Goal: Task Accomplishment & Management: Manage account settings

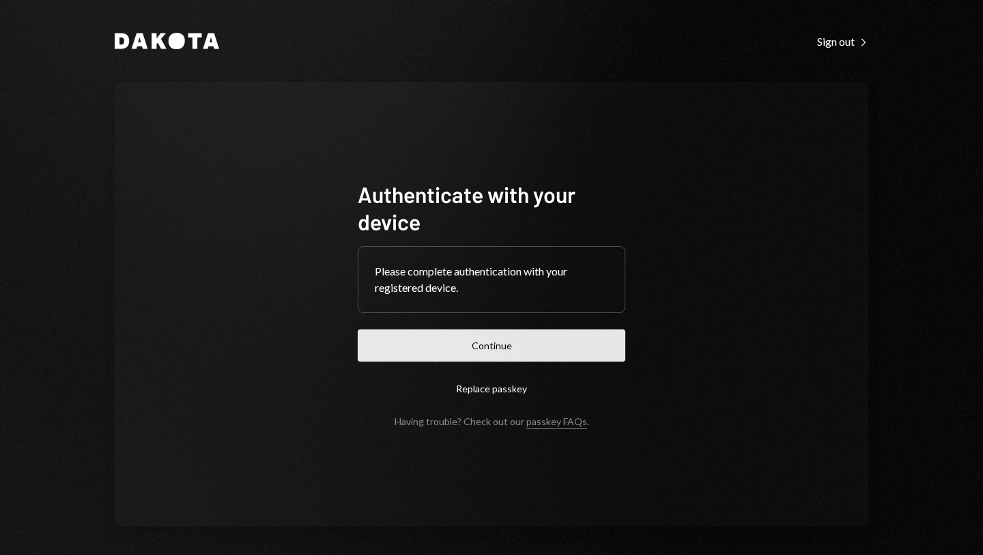
click at [485, 348] on button "Continue" at bounding box center [492, 345] width 268 height 32
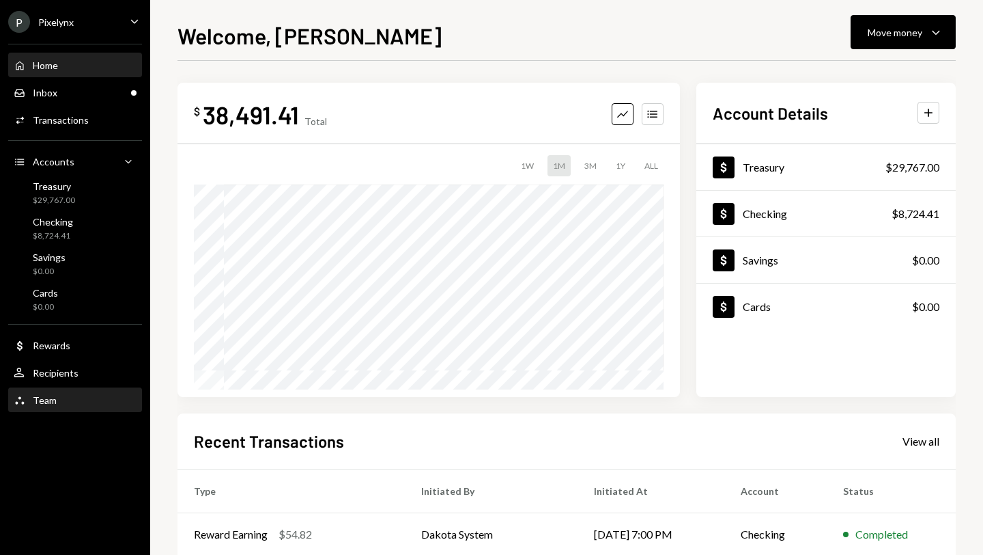
click at [53, 397] on div "Team" at bounding box center [45, 400] width 24 height 12
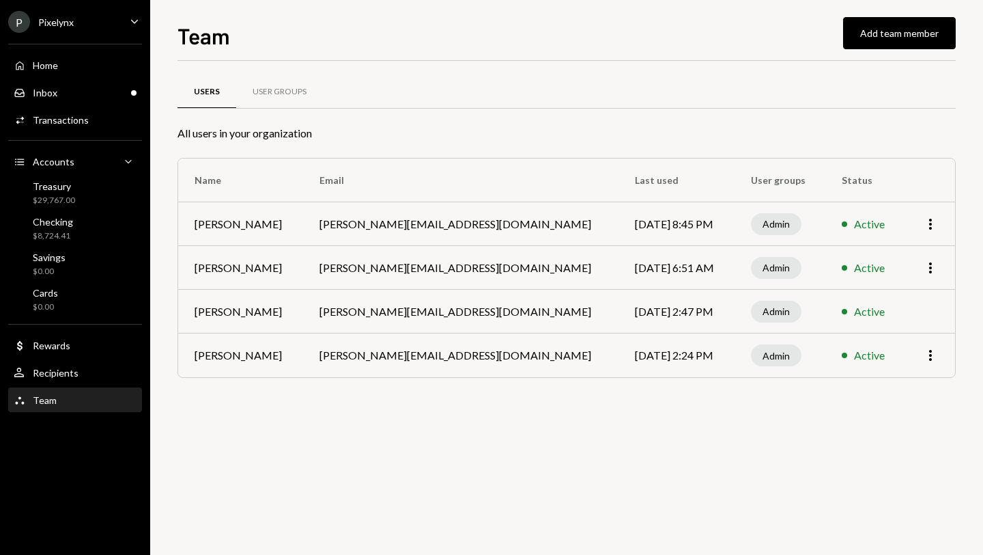
click at [73, 25] on div "P Pixelynx Caret Down" at bounding box center [75, 22] width 150 height 22
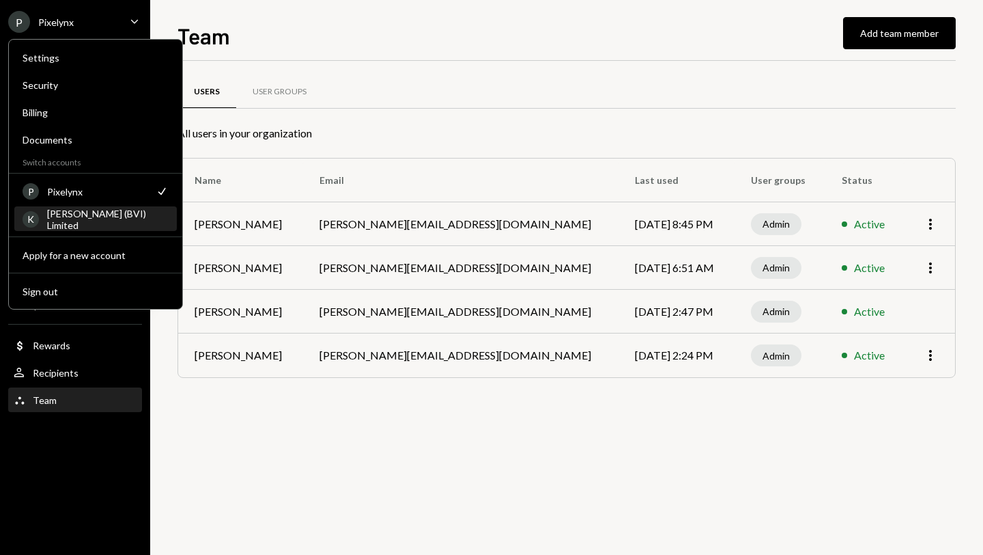
click at [85, 216] on div "[PERSON_NAME] (BVI) Limited" at bounding box center [108, 219] width 122 height 23
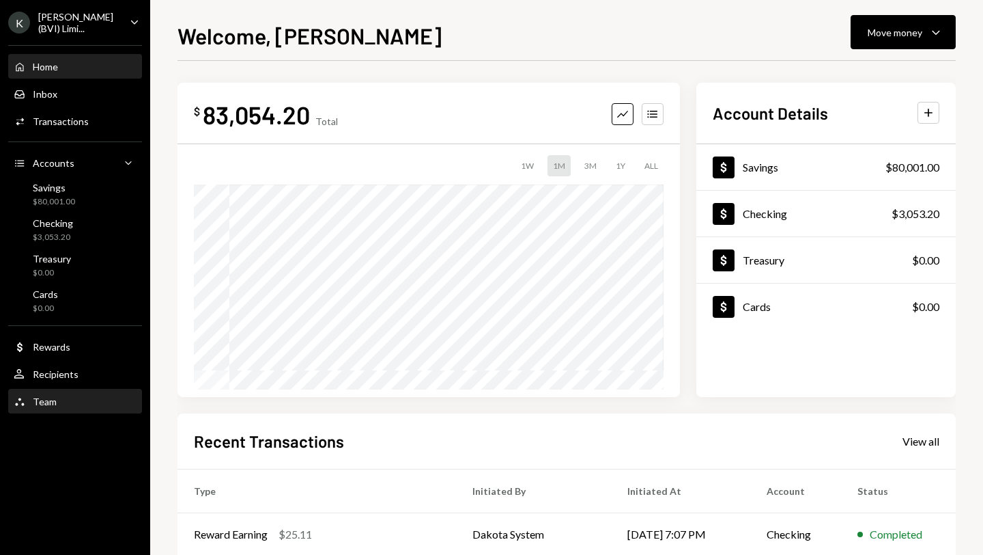
click at [89, 395] on div "Team Team" at bounding box center [75, 401] width 123 height 12
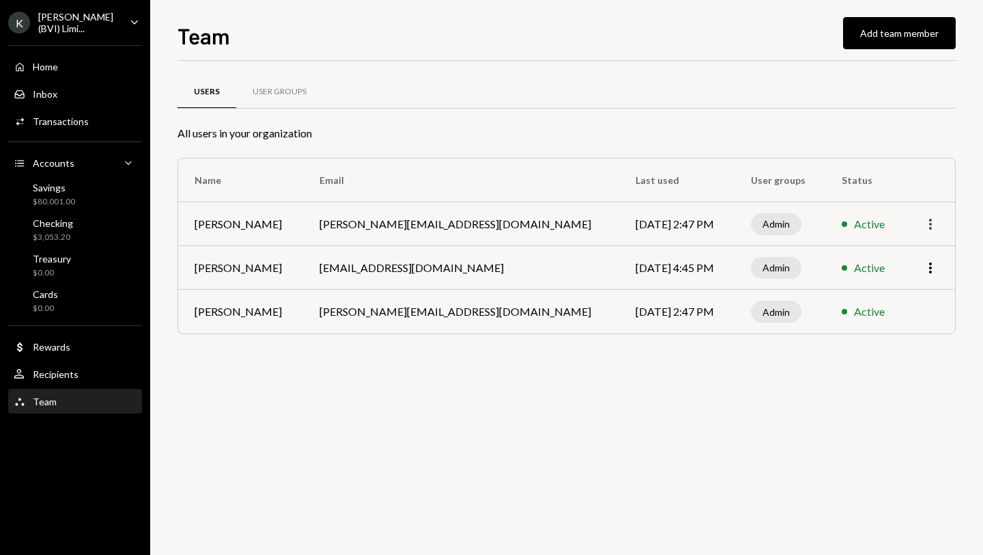
click at [932, 222] on icon "More" at bounding box center [931, 224] width 16 height 16
click at [901, 270] on div "Remove" at bounding box center [899, 277] width 68 height 24
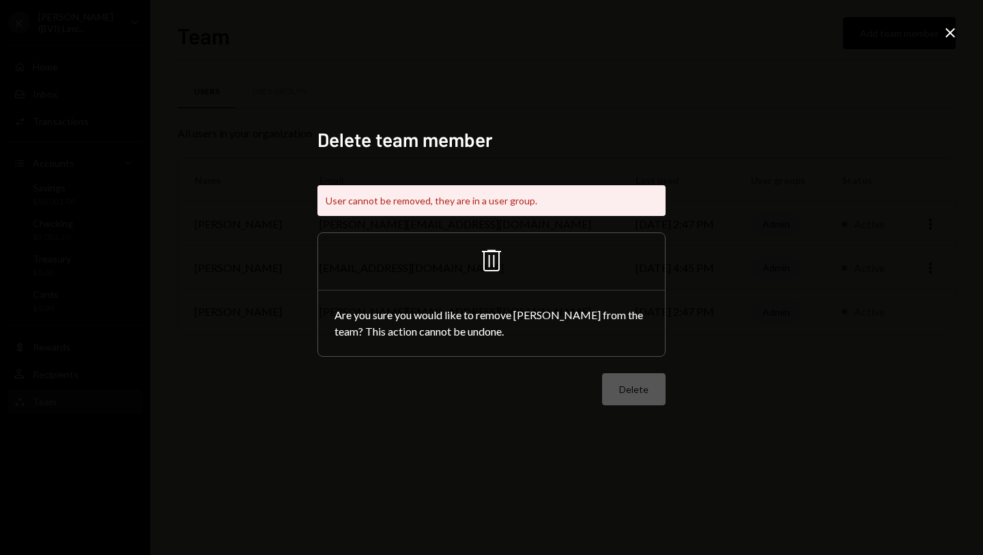
click at [492, 257] on icon "Trash" at bounding box center [491, 260] width 33 height 33
click at [500, 333] on div "Are you sure you would like to remove Joe David from the team? This action cann…" at bounding box center [491, 323] width 347 height 66
click at [482, 213] on div "User cannot be removed, they are in a user group." at bounding box center [492, 200] width 348 height 31
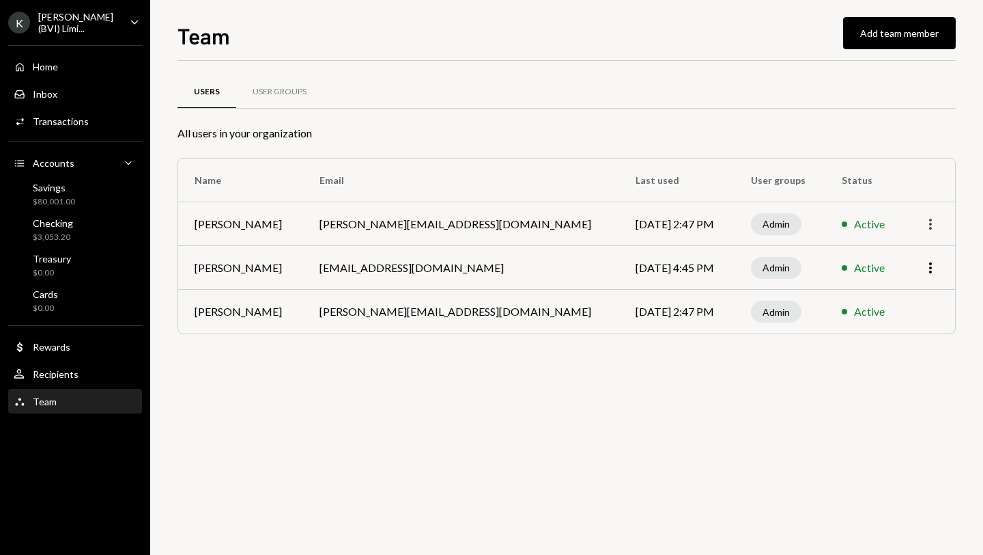
click at [936, 225] on icon "More" at bounding box center [931, 224] width 16 height 16
click at [279, 96] on div "User Groups" at bounding box center [280, 92] width 54 height 12
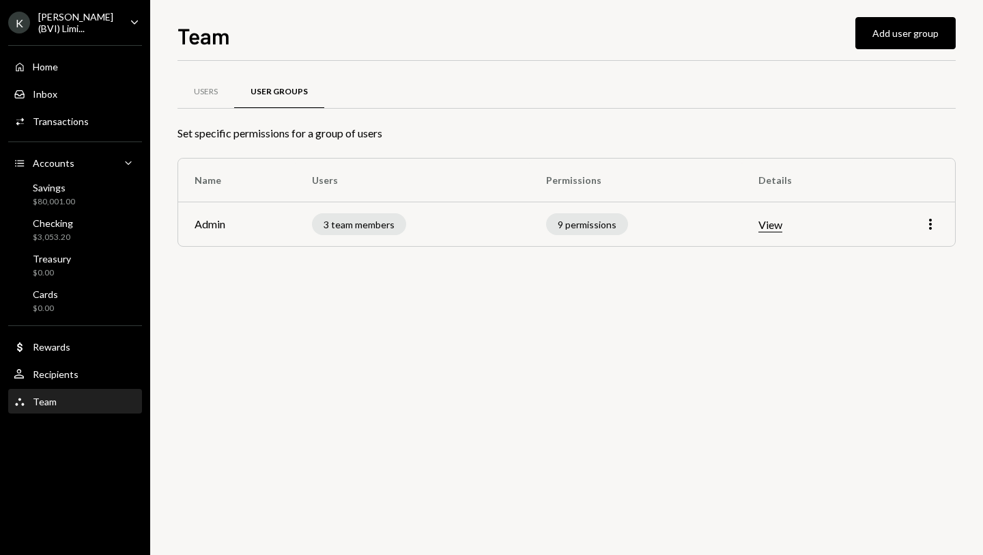
click at [774, 225] on button "View" at bounding box center [771, 225] width 24 height 14
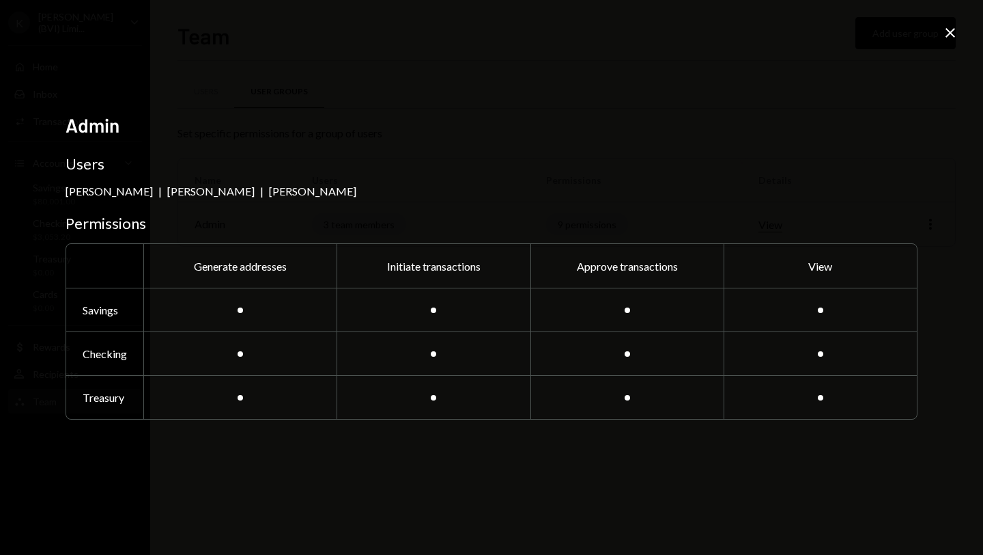
click at [950, 31] on icon "Close" at bounding box center [950, 33] width 16 height 16
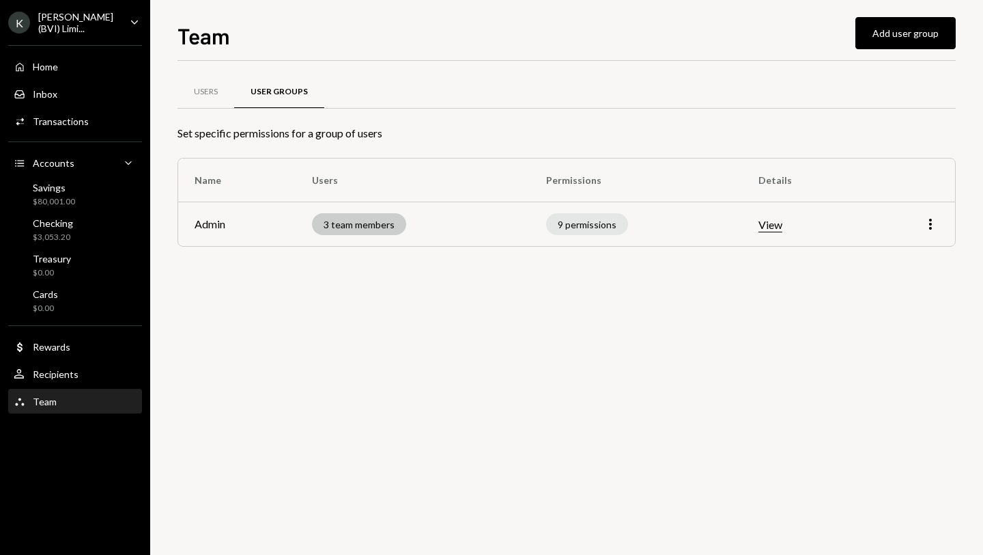
click at [354, 225] on div "3 team members" at bounding box center [359, 224] width 94 height 22
click at [367, 222] on div "3 team members" at bounding box center [359, 224] width 94 height 22
click at [934, 221] on icon "More" at bounding box center [931, 224] width 16 height 16
click at [908, 246] on div "Edit" at bounding box center [899, 253] width 68 height 24
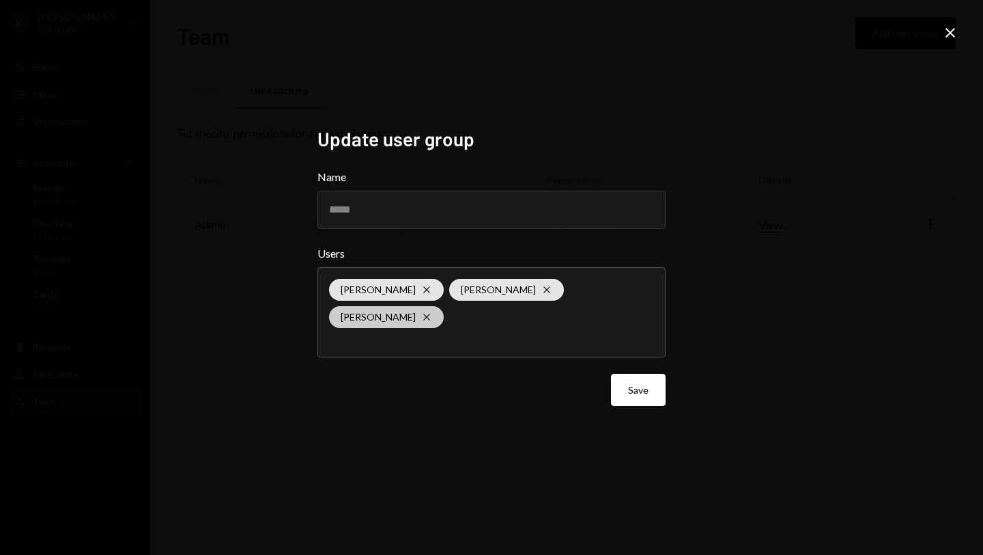
click at [444, 306] on div "Joe David Cross" at bounding box center [386, 317] width 115 height 22
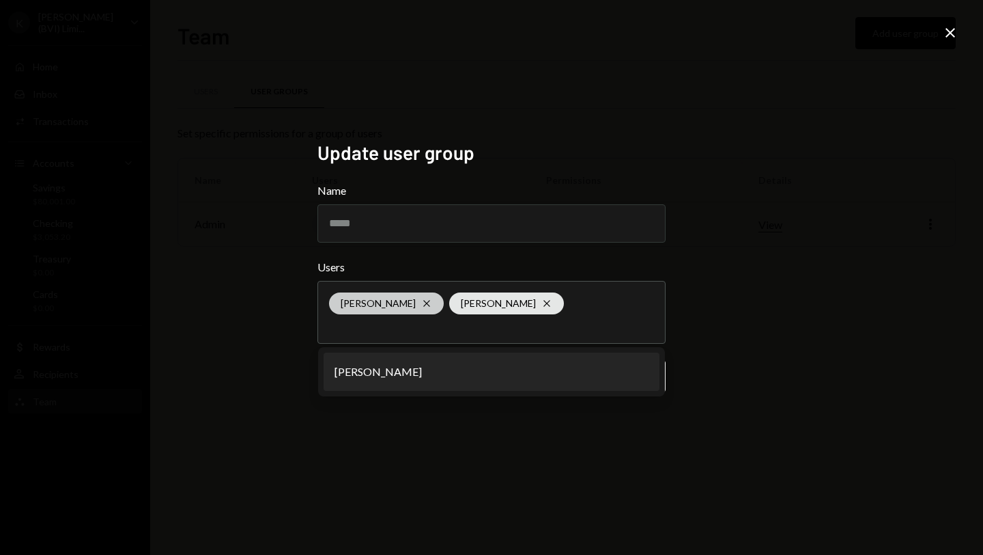
click at [421, 303] on icon "Cross" at bounding box center [426, 303] width 11 height 11
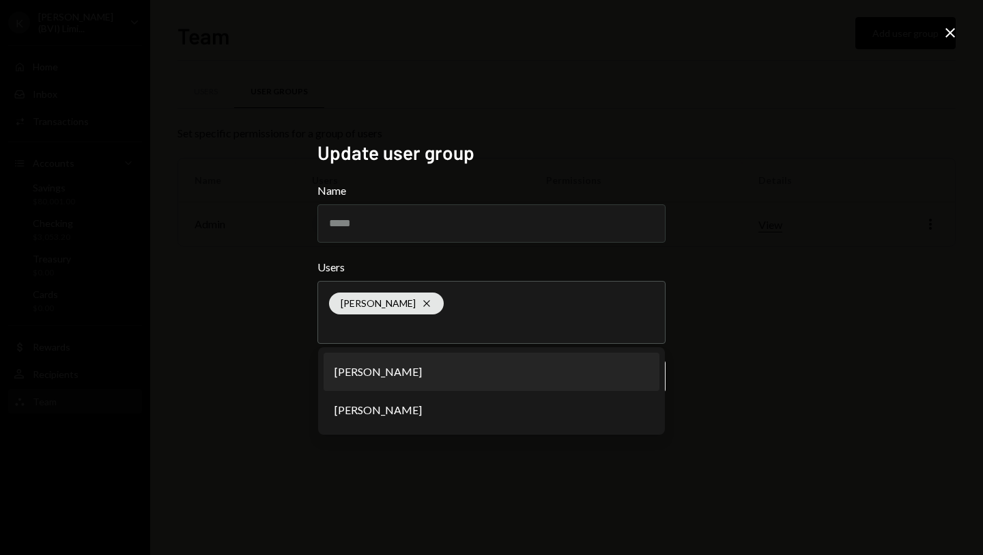
click at [735, 328] on div "Update user group Name ***** Users Shivani Phull Cross Philip Jacobs Joe David …" at bounding box center [491, 277] width 983 height 555
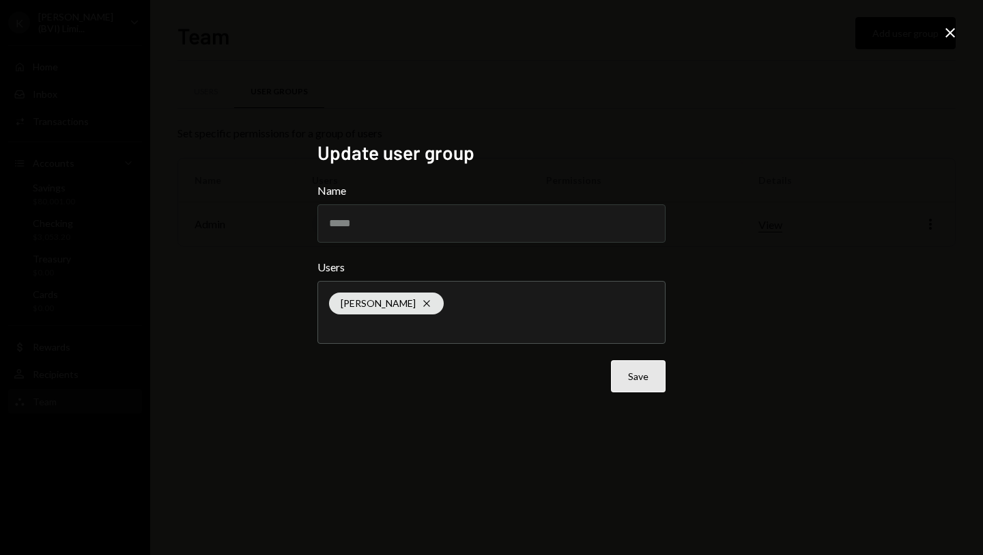
click at [658, 373] on button "Save" at bounding box center [638, 376] width 55 height 32
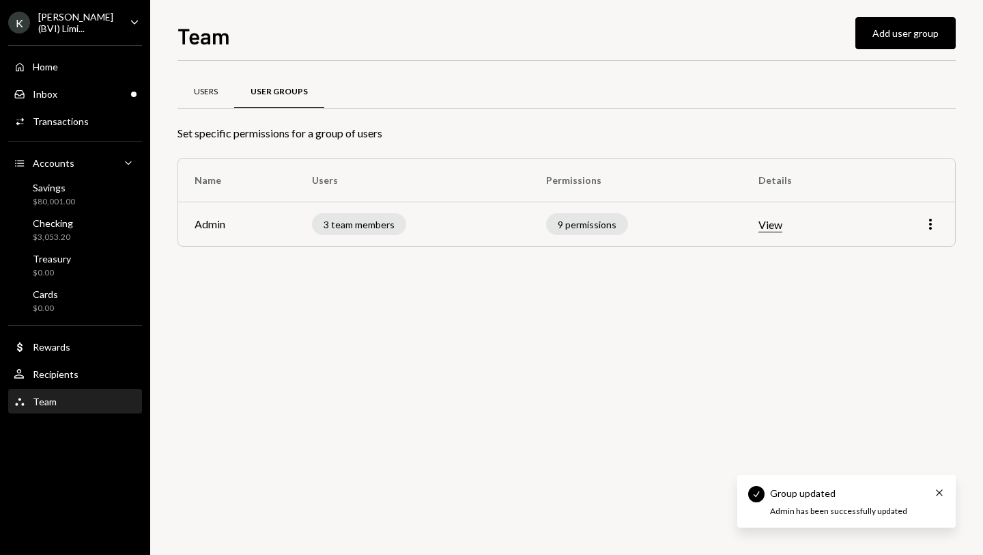
click at [206, 94] on div "Users" at bounding box center [206, 92] width 24 height 12
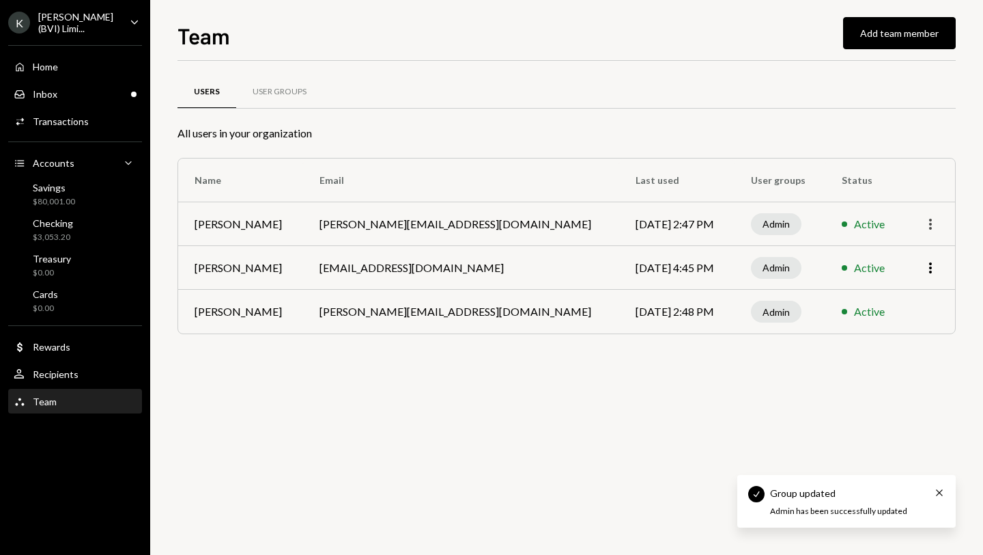
click at [936, 223] on icon "More" at bounding box center [931, 224] width 16 height 16
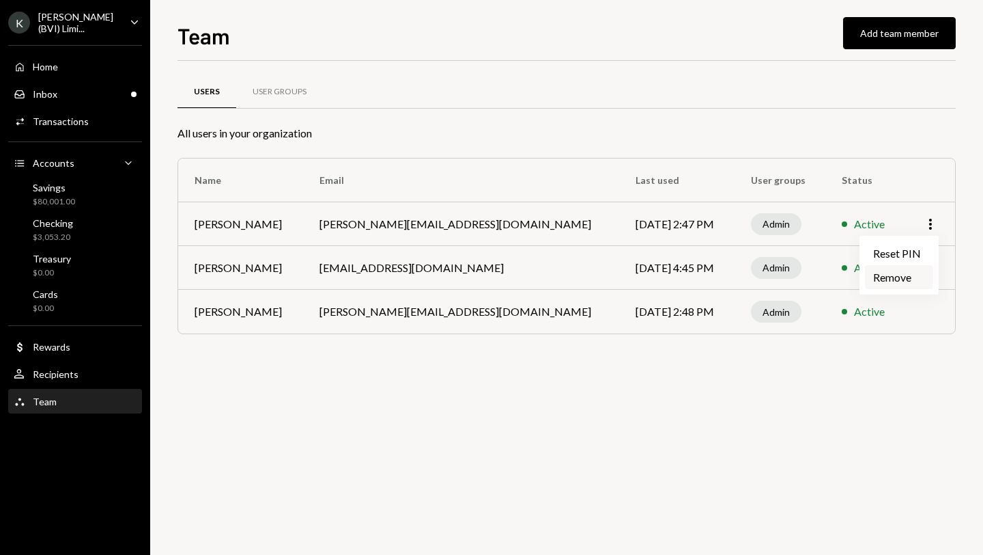
click at [902, 273] on div "Remove" at bounding box center [899, 277] width 68 height 24
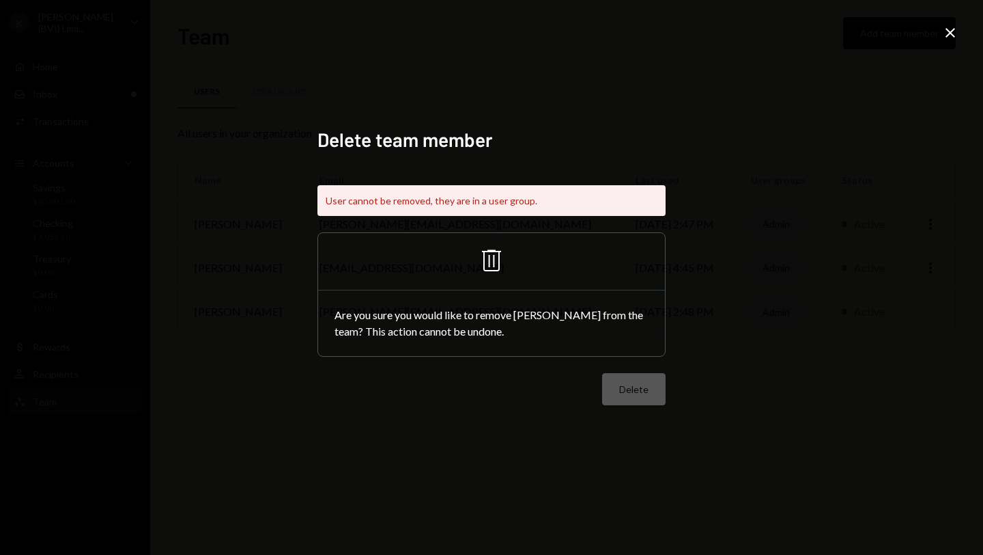
click at [524, 150] on h2 "Delete team member" at bounding box center [492, 139] width 348 height 27
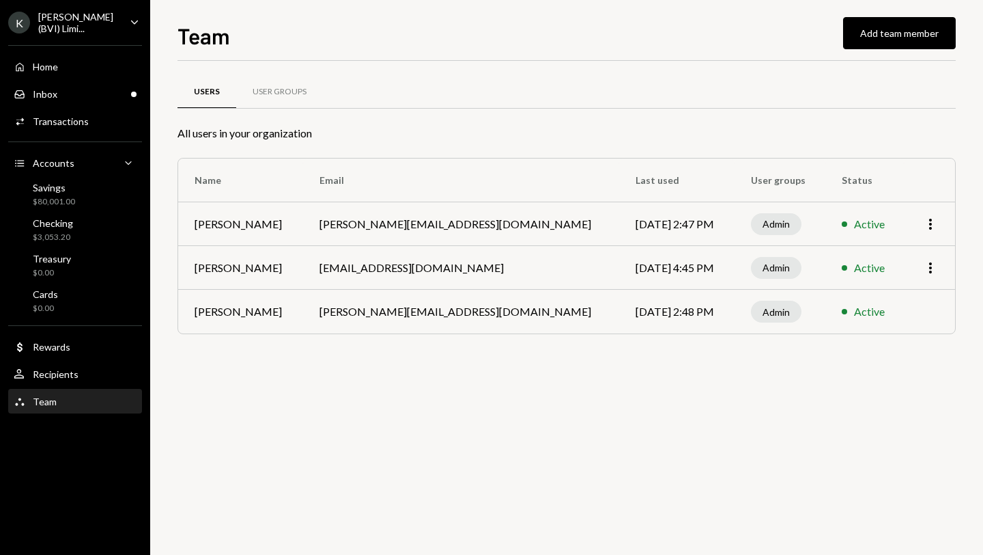
click at [751, 232] on div "Admin" at bounding box center [776, 224] width 51 height 22
click at [936, 222] on icon "More" at bounding box center [931, 224] width 16 height 16
click at [907, 270] on div "Remove" at bounding box center [899, 277] width 68 height 24
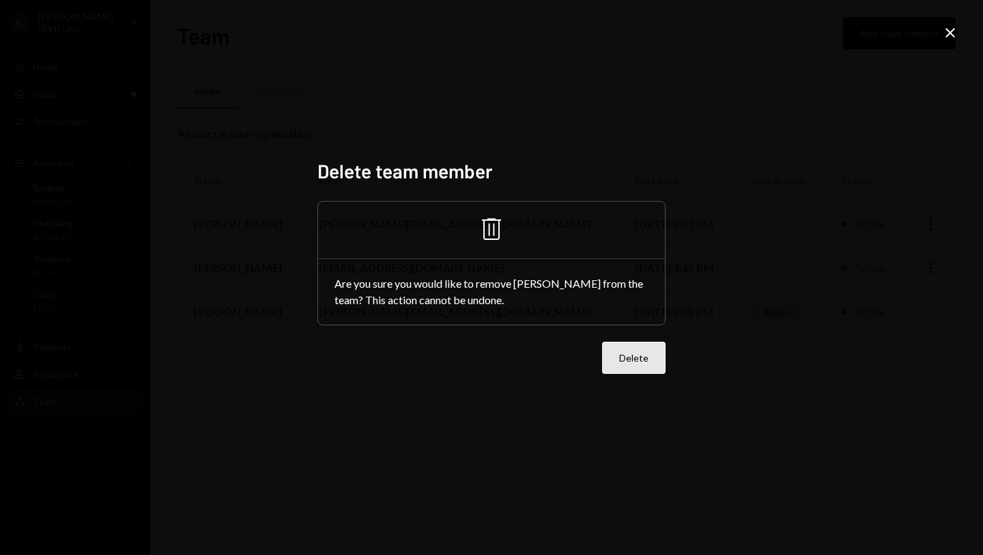
click at [647, 362] on button "Delete" at bounding box center [634, 357] width 64 height 32
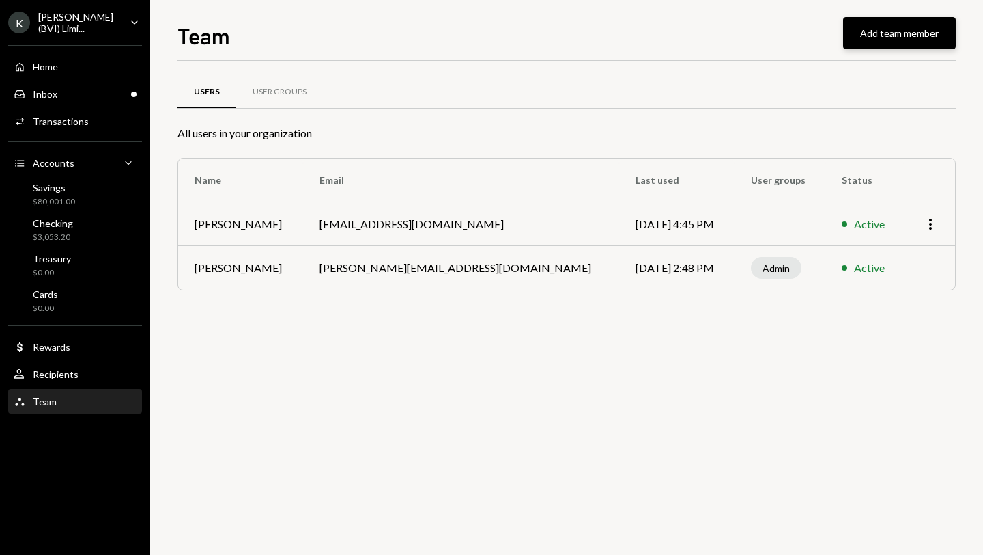
click at [893, 31] on button "Add team member" at bounding box center [899, 33] width 113 height 32
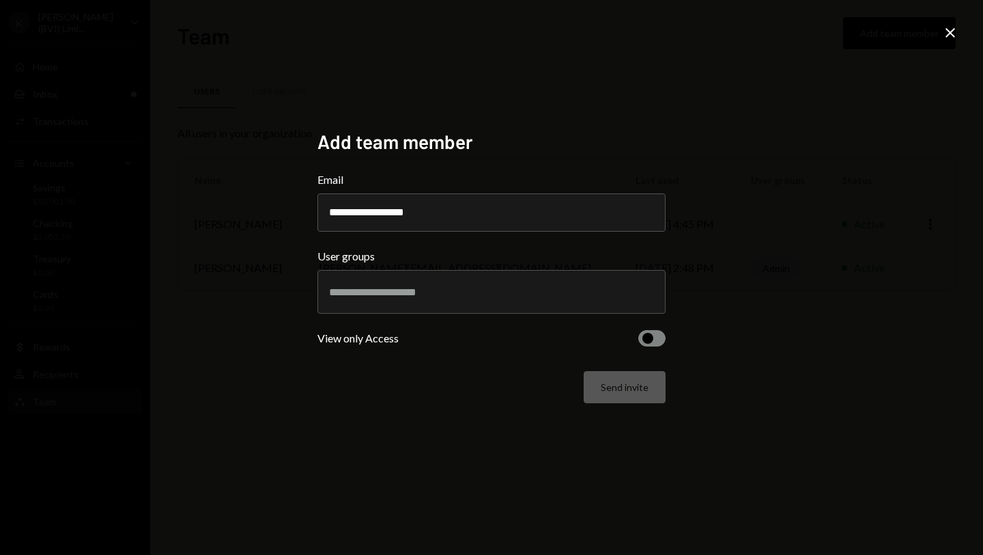
type input "**********"
click at [468, 298] on input "text" at bounding box center [491, 291] width 325 height 12
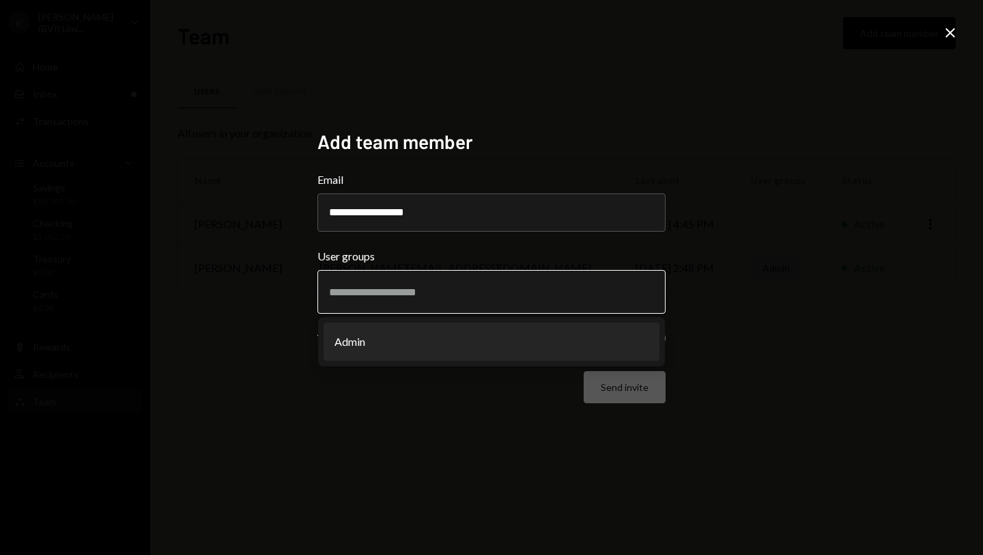
click at [446, 338] on li "Admin" at bounding box center [492, 341] width 336 height 38
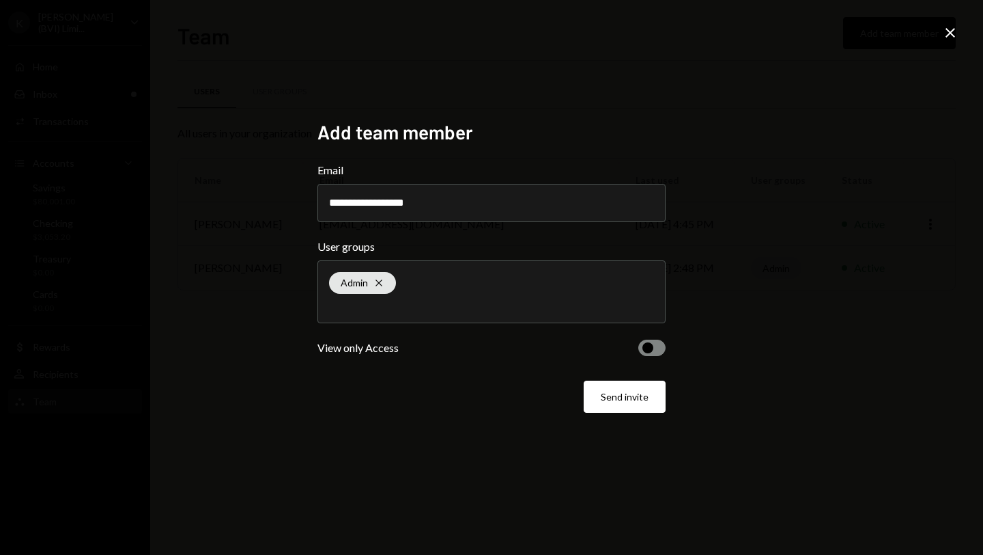
click at [649, 350] on span "button" at bounding box center [648, 347] width 11 height 11
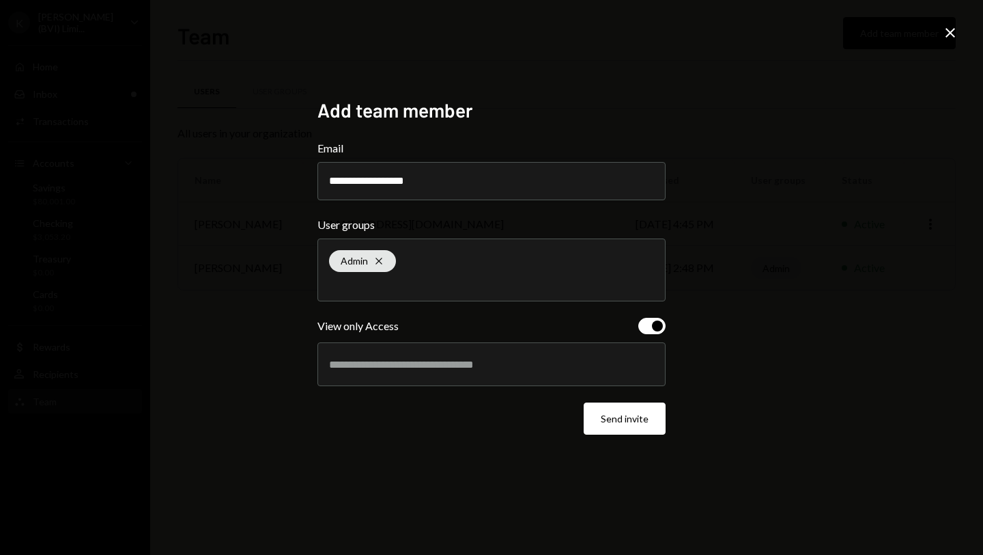
click at [654, 324] on span "button" at bounding box center [657, 325] width 11 height 11
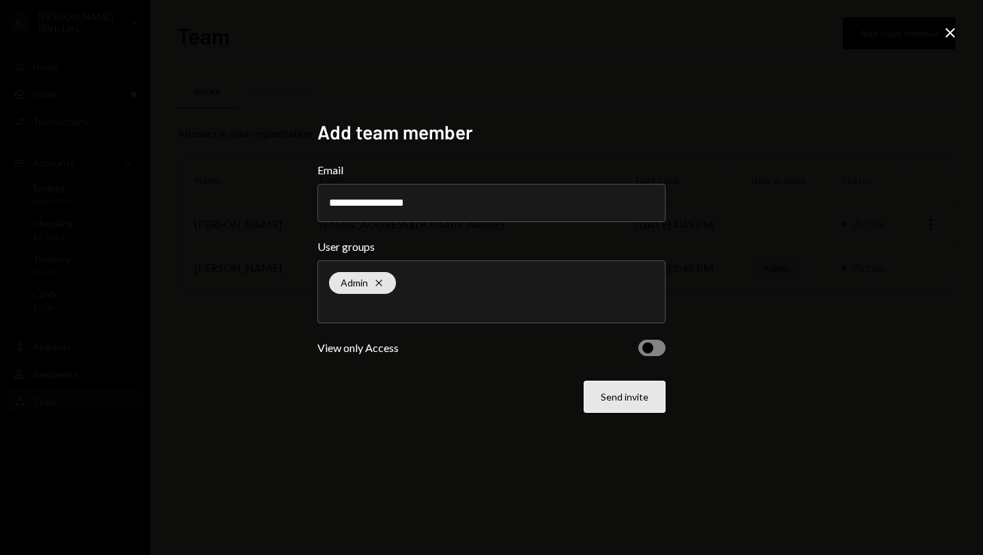
click at [645, 397] on button "Send invite" at bounding box center [625, 396] width 82 height 32
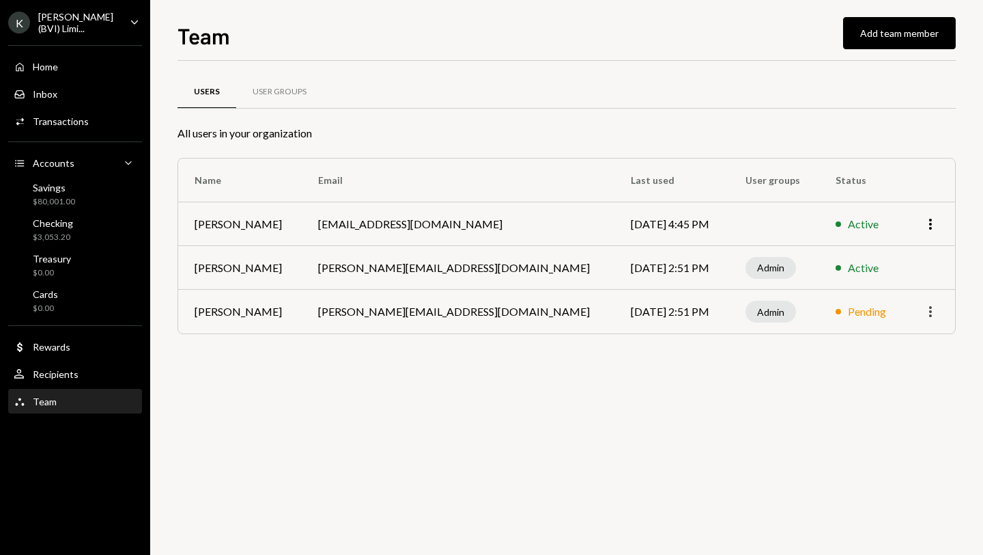
click at [930, 309] on icon "More" at bounding box center [931, 311] width 16 height 16
click at [897, 369] on div "Remove" at bounding box center [899, 364] width 68 height 24
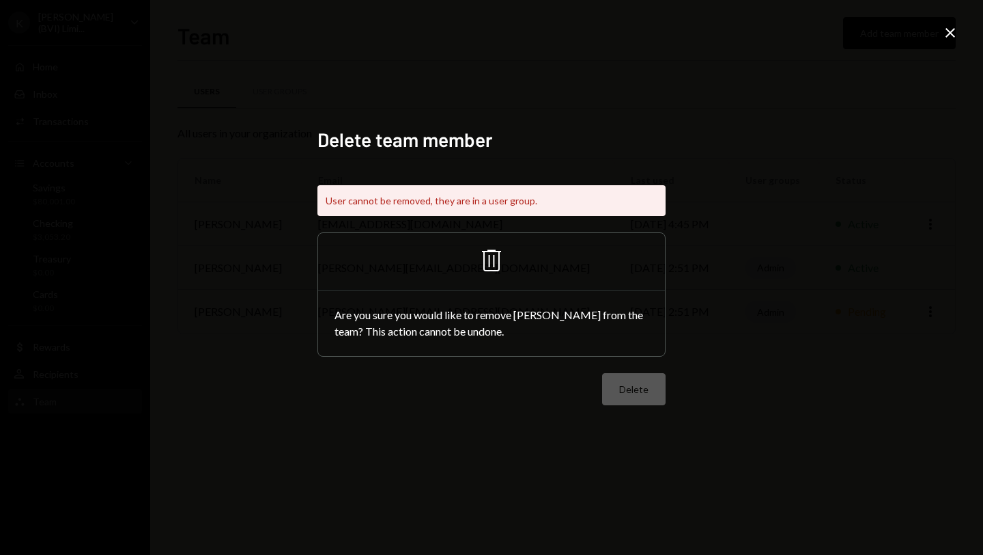
click at [490, 257] on icon "Trash" at bounding box center [491, 260] width 33 height 33
click at [886, 54] on div "Delete team member User cannot be removed, they are in a user group. Trash Are …" at bounding box center [491, 277] width 983 height 555
click at [938, 31] on div "Delete team member User cannot be removed, they are in a user group. Trash Are …" at bounding box center [491, 277] width 983 height 555
click at [953, 30] on icon at bounding box center [951, 33] width 10 height 10
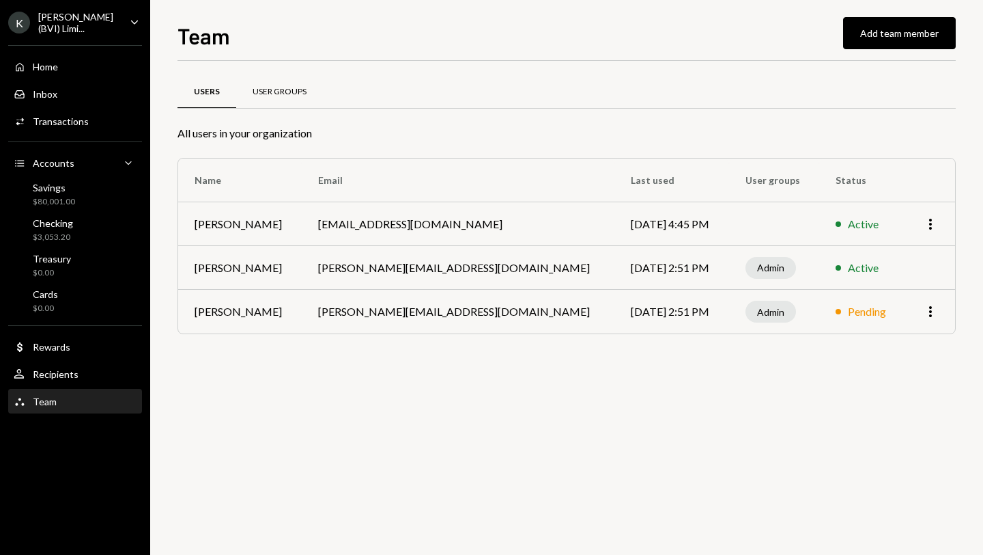
click at [282, 89] on div "User Groups" at bounding box center [280, 92] width 54 height 12
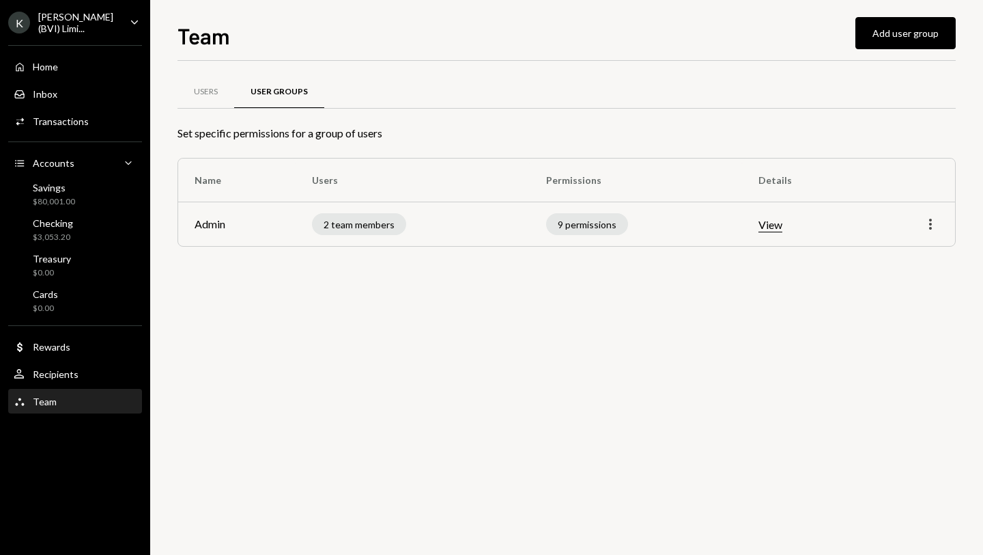
click at [926, 226] on icon "More" at bounding box center [931, 224] width 16 height 16
click at [887, 256] on div "Edit" at bounding box center [899, 253] width 68 height 24
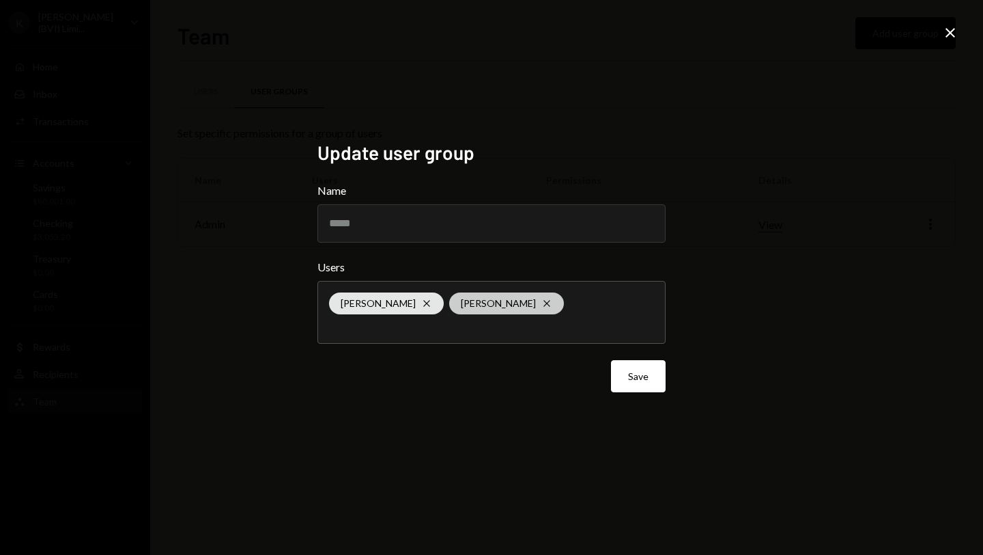
click at [542, 305] on icon "Cross" at bounding box center [547, 303] width 11 height 11
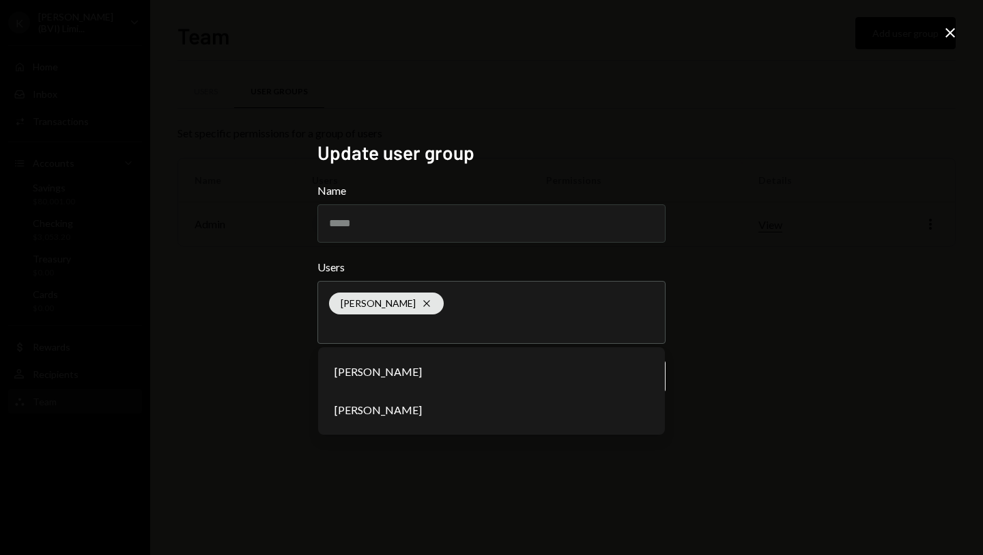
click at [834, 320] on div "Update user group Name ***** Users Shivani Phull Cross Philip Jacobs Joe David …" at bounding box center [491, 277] width 983 height 555
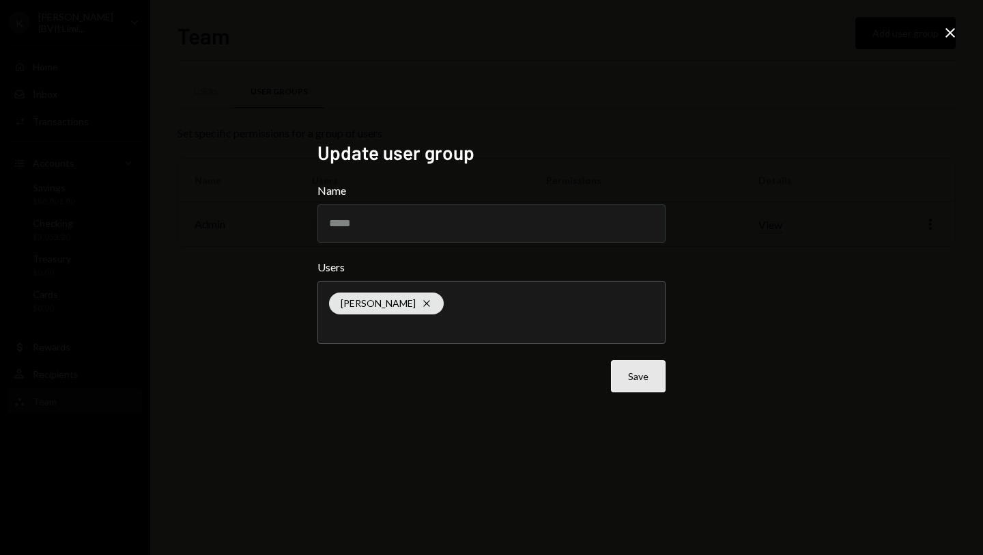
click at [635, 367] on button "Save" at bounding box center [638, 376] width 55 height 32
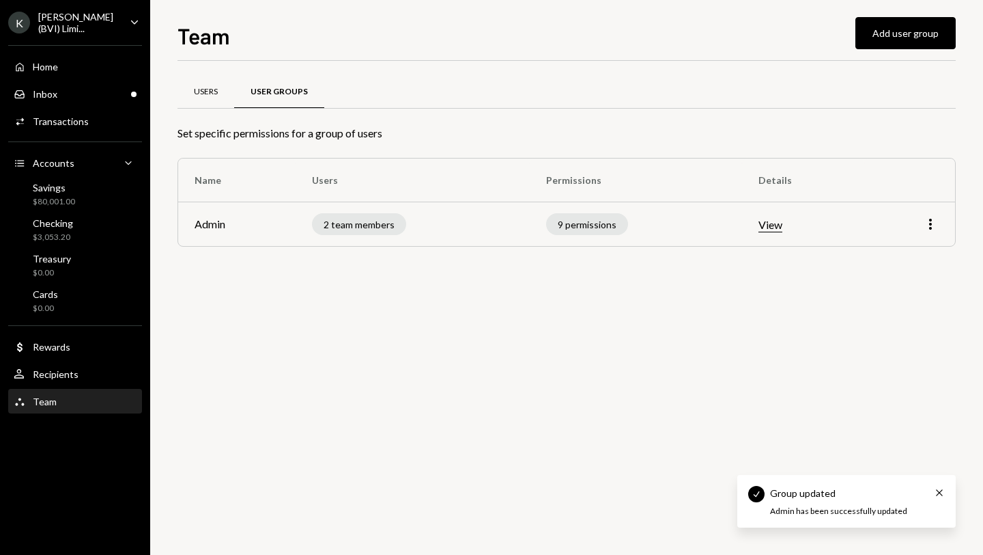
click at [214, 88] on div "Users" at bounding box center [206, 92] width 24 height 12
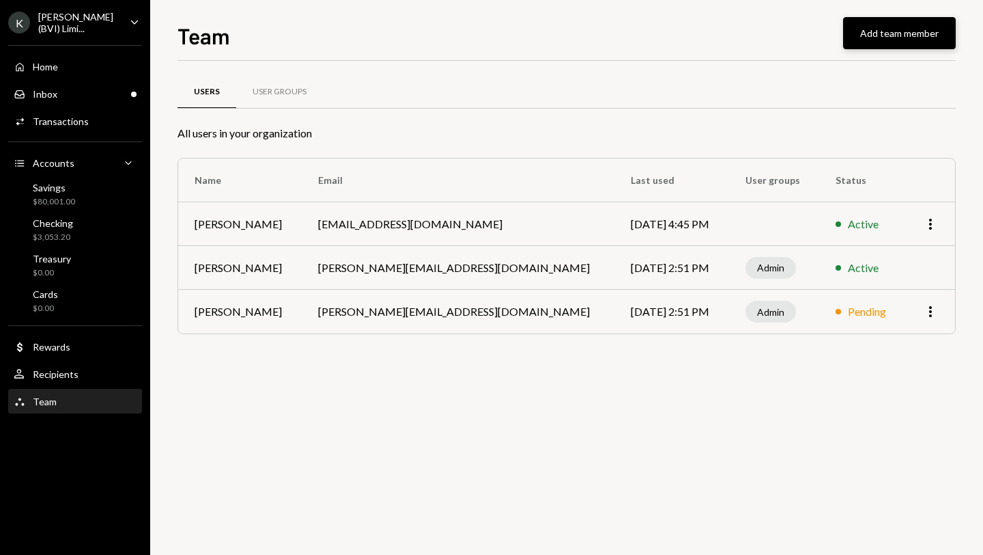
click at [891, 36] on button "Add team member" at bounding box center [899, 33] width 113 height 32
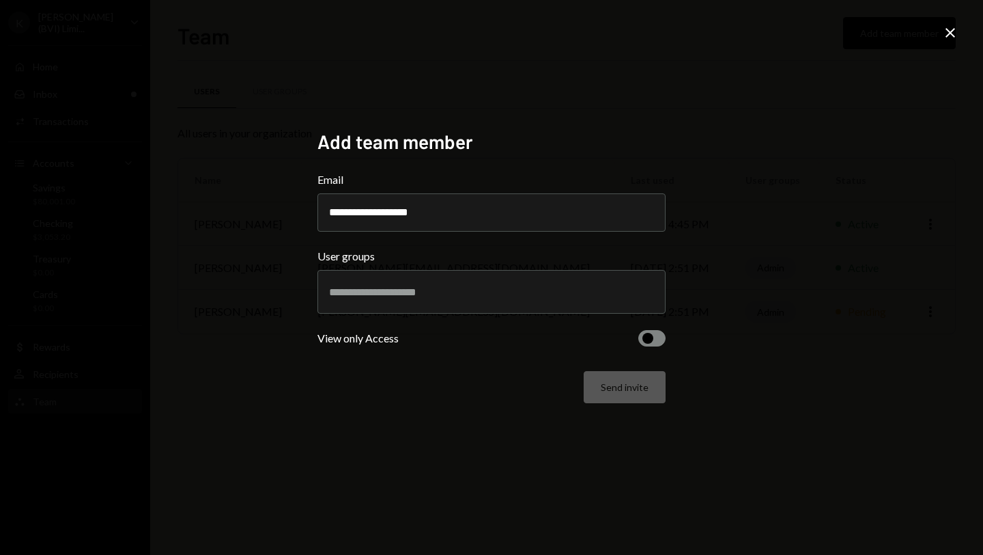
type input "**********"
click at [462, 287] on input "text" at bounding box center [491, 291] width 325 height 12
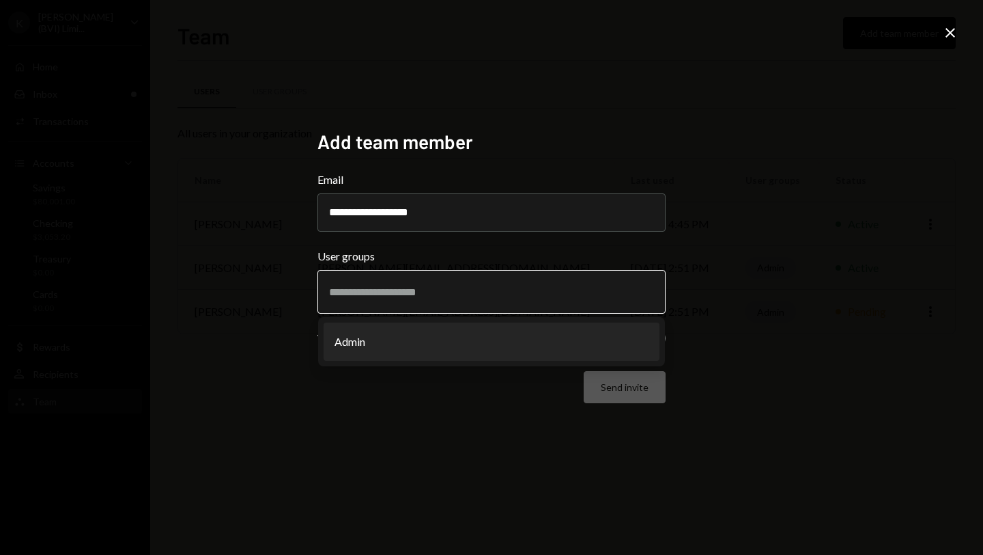
click at [446, 346] on li "Admin" at bounding box center [492, 341] width 336 height 38
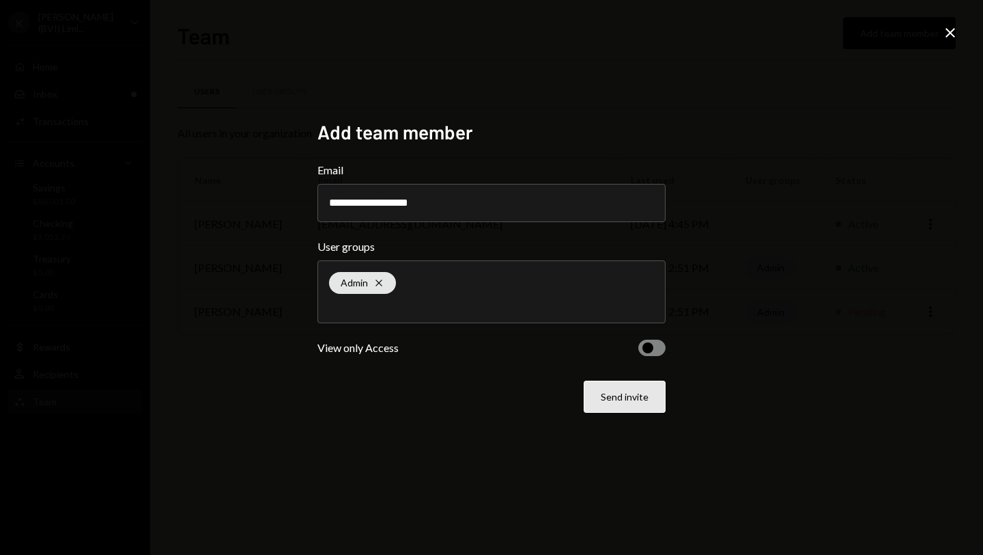
click at [606, 400] on button "Send invite" at bounding box center [625, 396] width 82 height 32
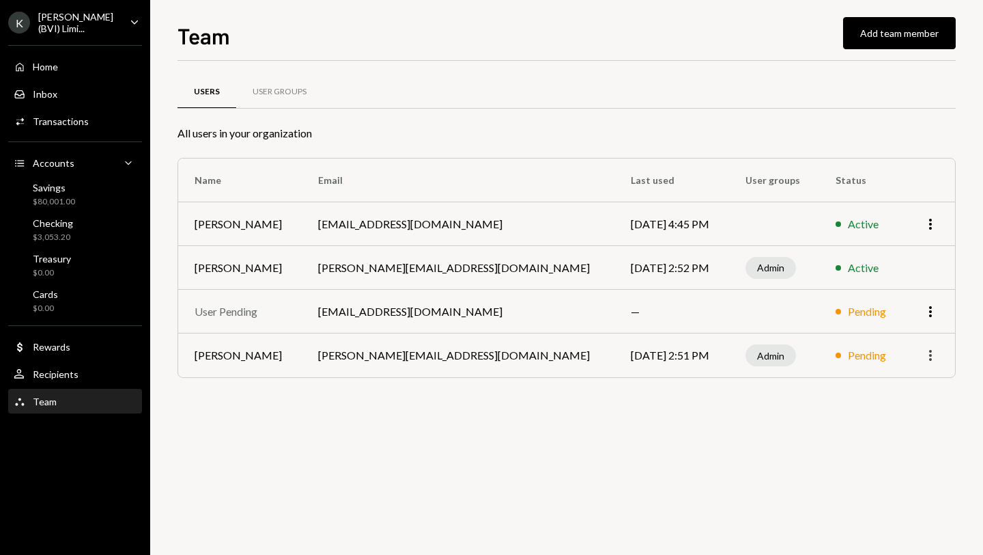
click at [934, 354] on icon "More" at bounding box center [931, 355] width 16 height 16
click at [906, 417] on div "Remove" at bounding box center [899, 408] width 68 height 24
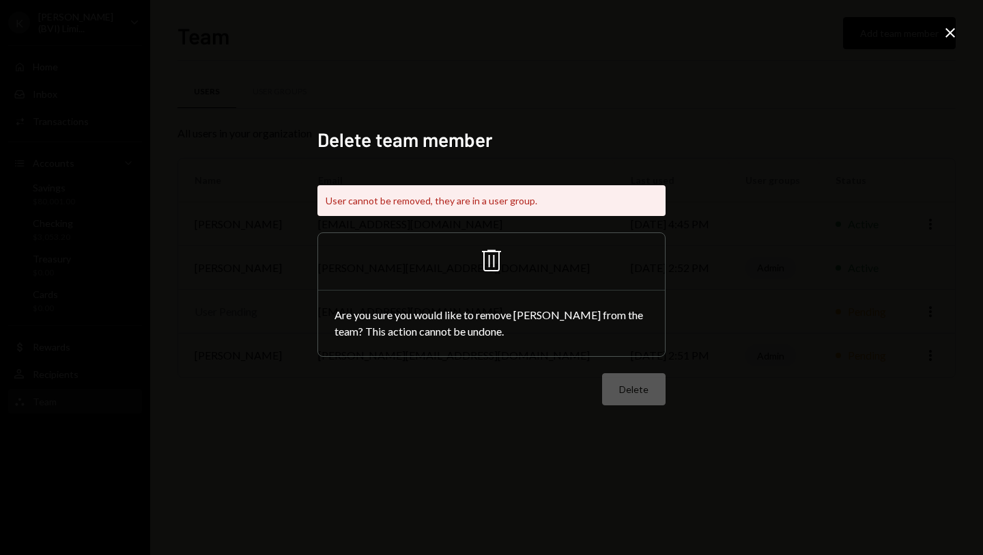
click at [497, 266] on icon "Trash" at bounding box center [491, 260] width 33 height 33
click at [491, 260] on icon "Trash" at bounding box center [491, 260] width 33 height 33
click at [732, 171] on div "Delete team member User cannot be removed, they are in a user group. Trash Are …" at bounding box center [491, 277] width 983 height 555
click at [961, 31] on div "Delete team member User cannot be removed, they are in a user group. Trash Are …" at bounding box center [491, 277] width 983 height 555
click at [949, 32] on icon at bounding box center [951, 33] width 10 height 10
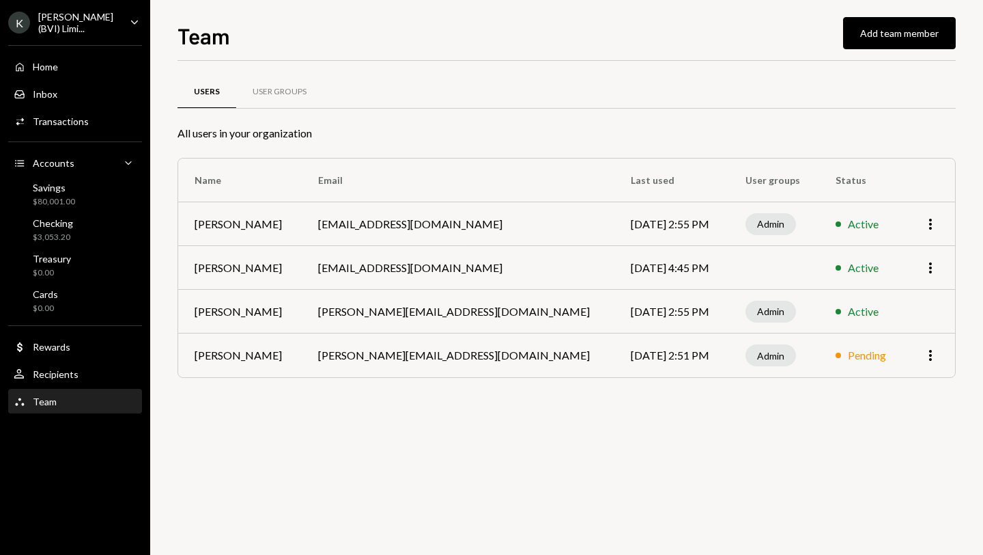
click at [76, 14] on div "KORUS (BVI) Limi..." at bounding box center [78, 22] width 81 height 23
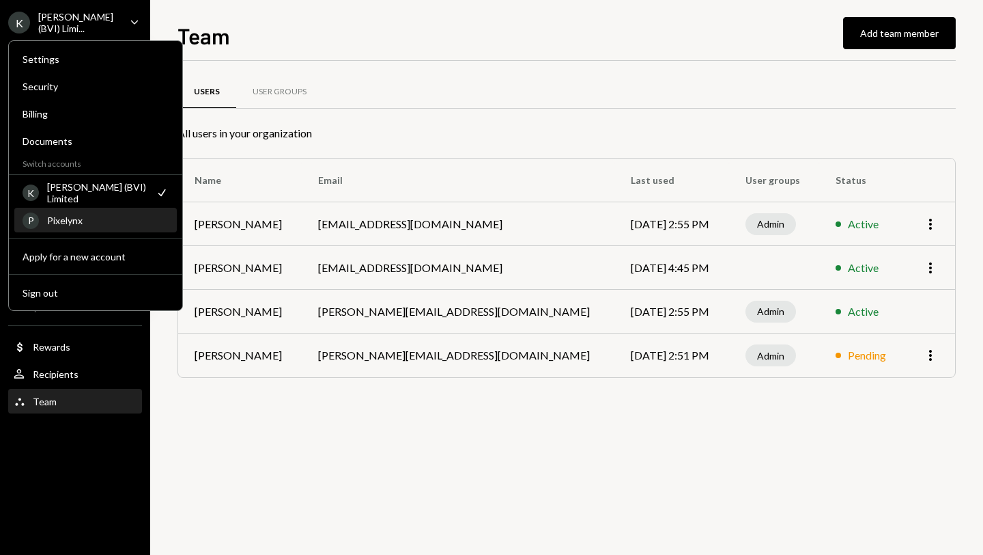
click at [68, 225] on div "Pixelynx" at bounding box center [108, 220] width 122 height 12
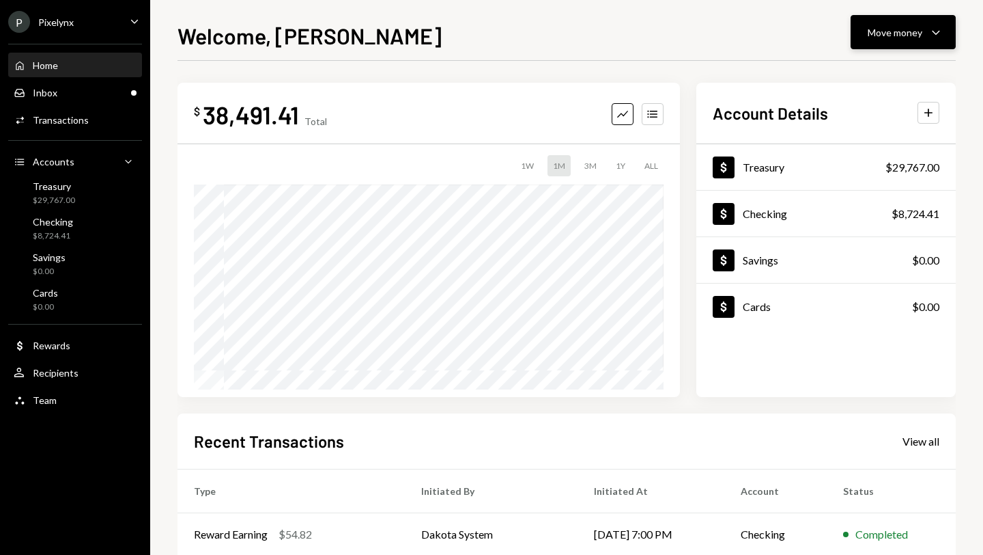
click at [907, 21] on button "Move money Caret Down" at bounding box center [903, 32] width 105 height 34
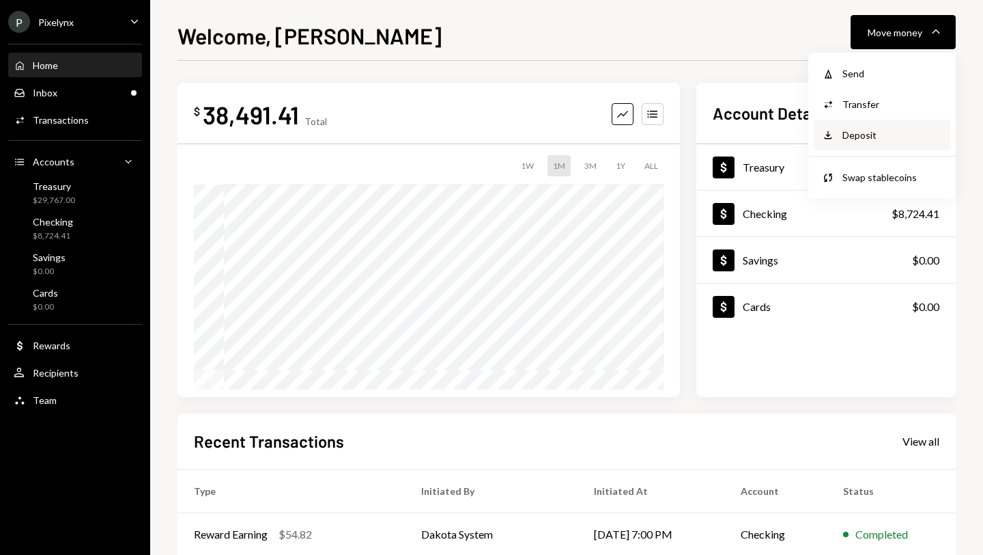
click at [865, 131] on div "Deposit" at bounding box center [893, 135] width 100 height 14
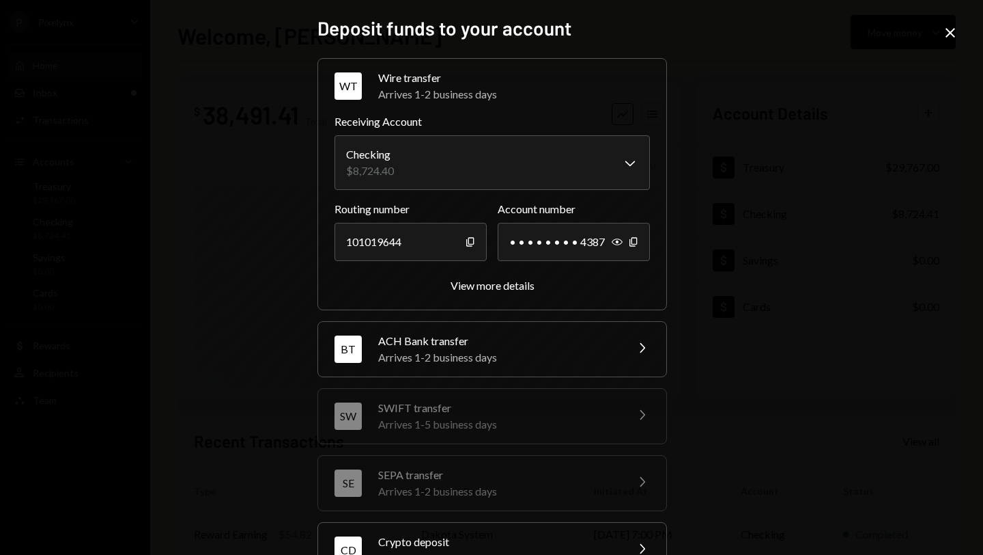
scroll to position [111, 0]
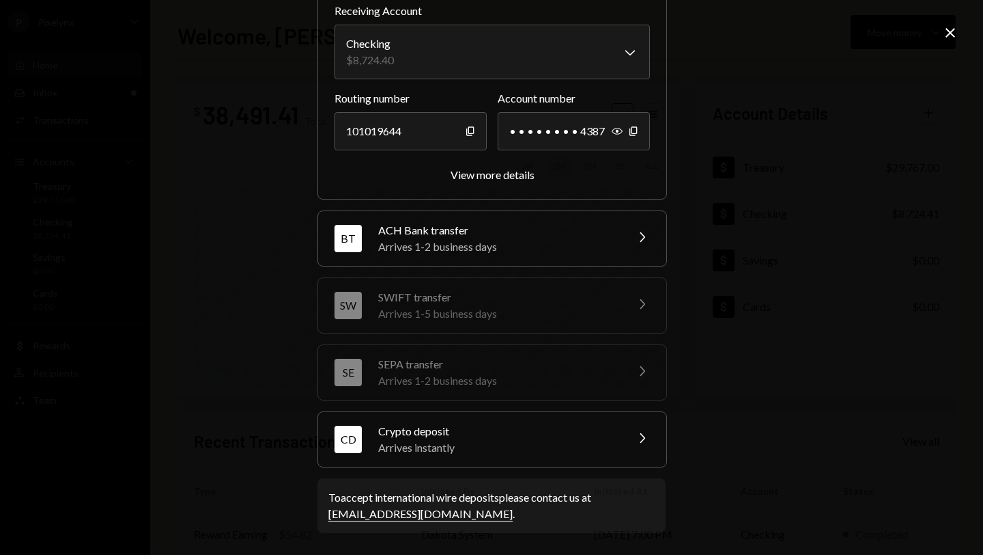
click at [543, 430] on div "Crypto deposit" at bounding box center [497, 431] width 239 height 16
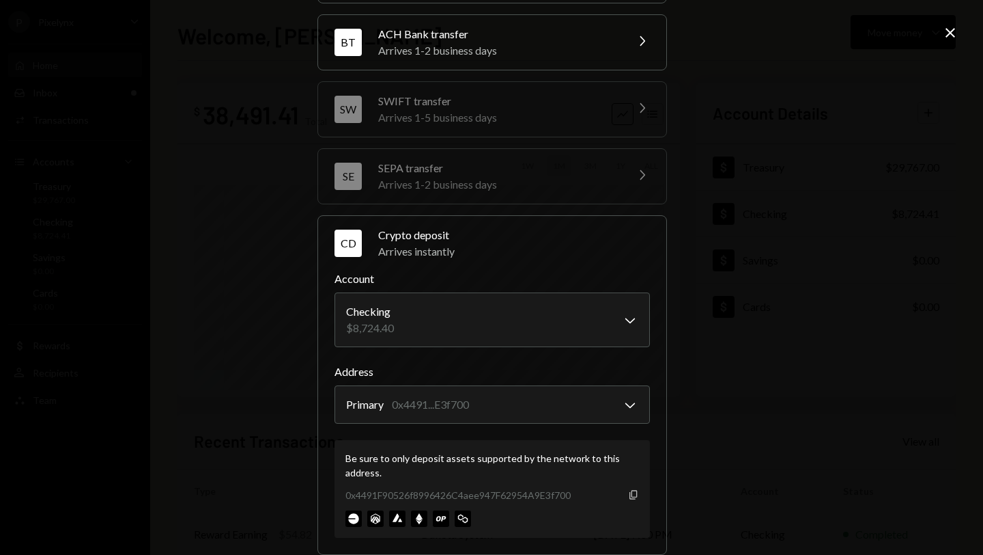
click at [628, 493] on icon "Copy" at bounding box center [633, 494] width 11 height 11
click at [956, 30] on icon "Close" at bounding box center [950, 33] width 16 height 16
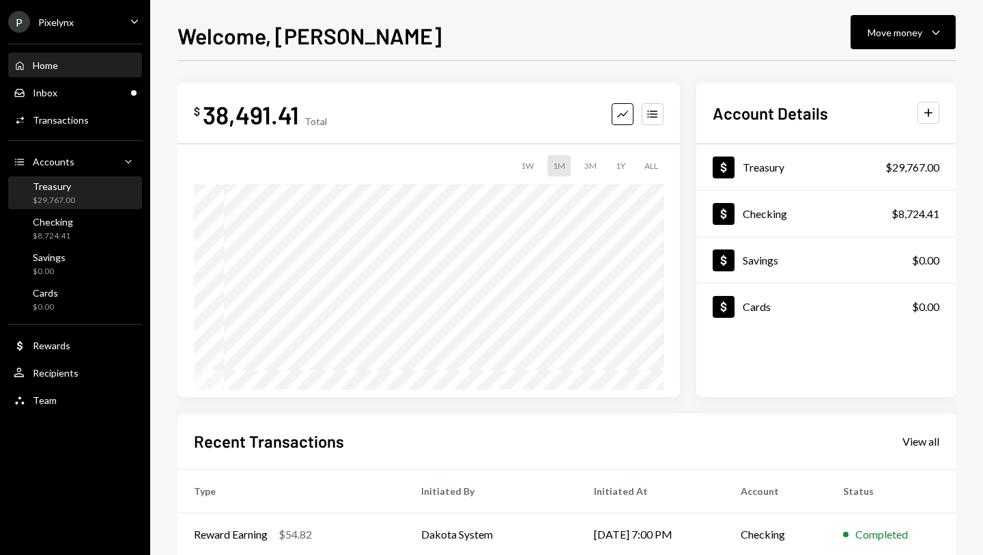
click at [95, 197] on div "Treasury $29,767.00" at bounding box center [75, 193] width 123 height 26
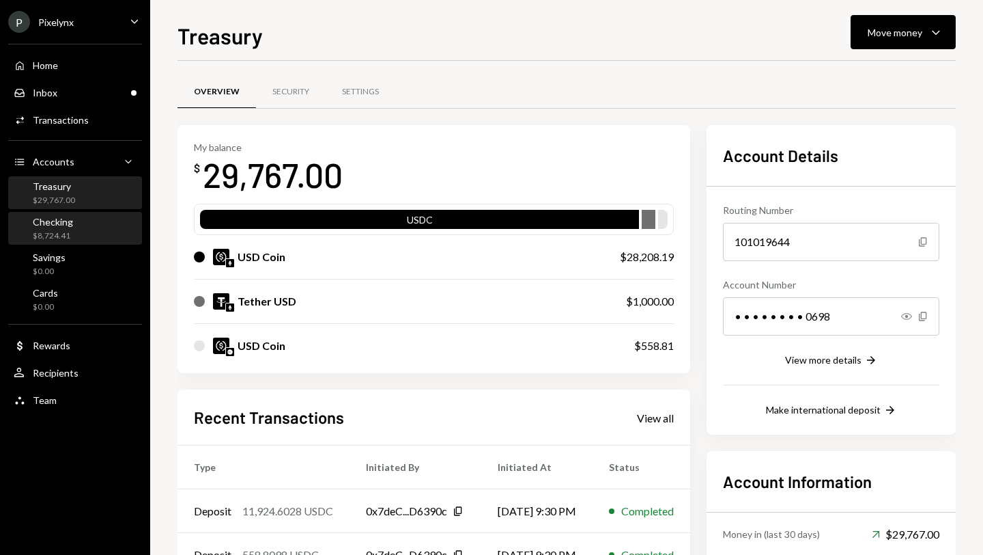
click at [64, 224] on div "Checking" at bounding box center [53, 222] width 40 height 12
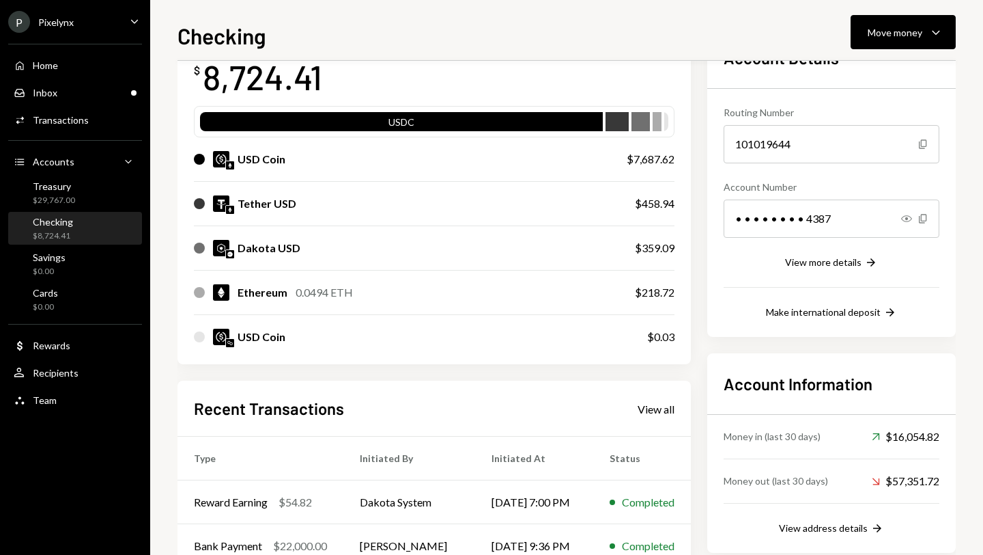
scroll to position [214, 0]
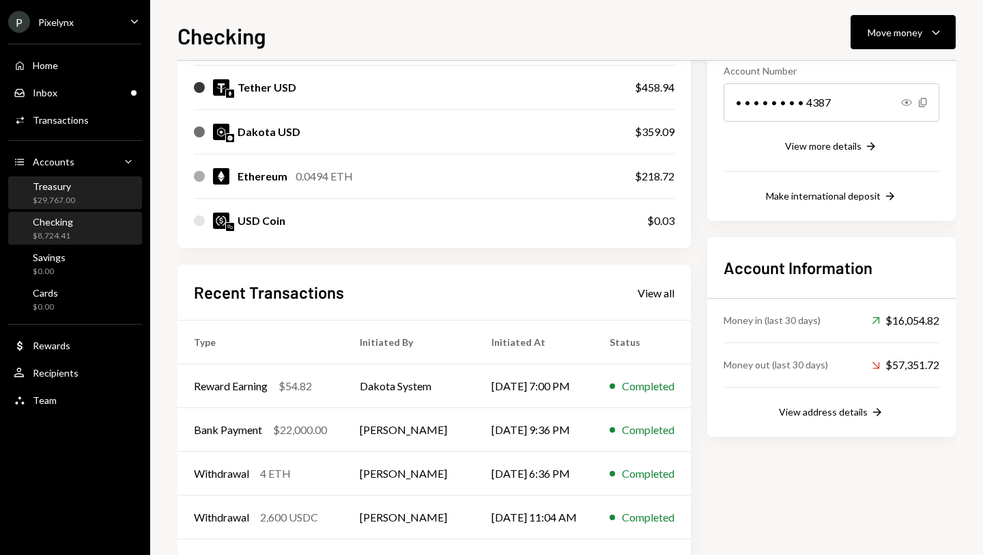
click at [70, 195] on div "$29,767.00" at bounding box center [54, 201] width 42 height 12
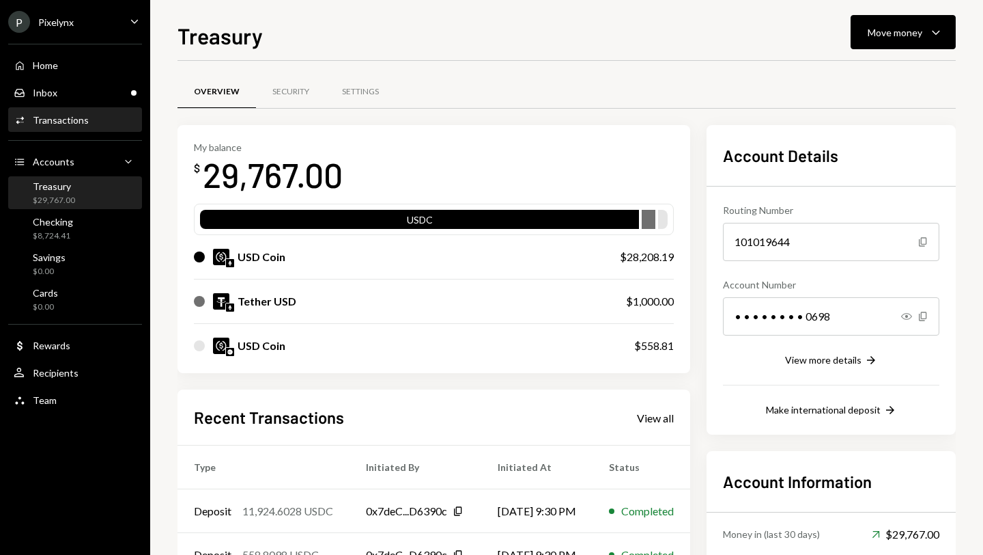
click at [68, 117] on div "Transactions" at bounding box center [61, 120] width 56 height 12
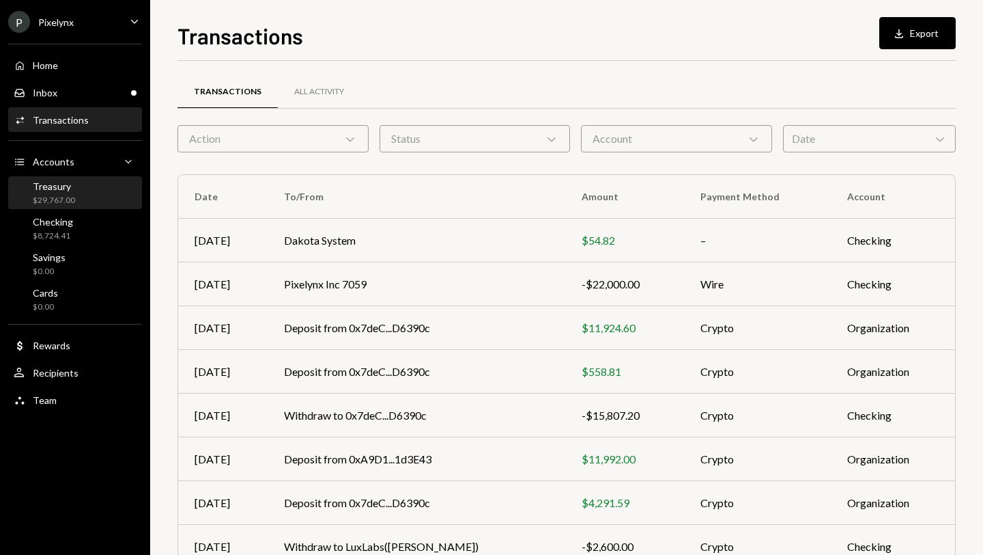
click at [95, 194] on div "Treasury $29,767.00" at bounding box center [75, 193] width 123 height 26
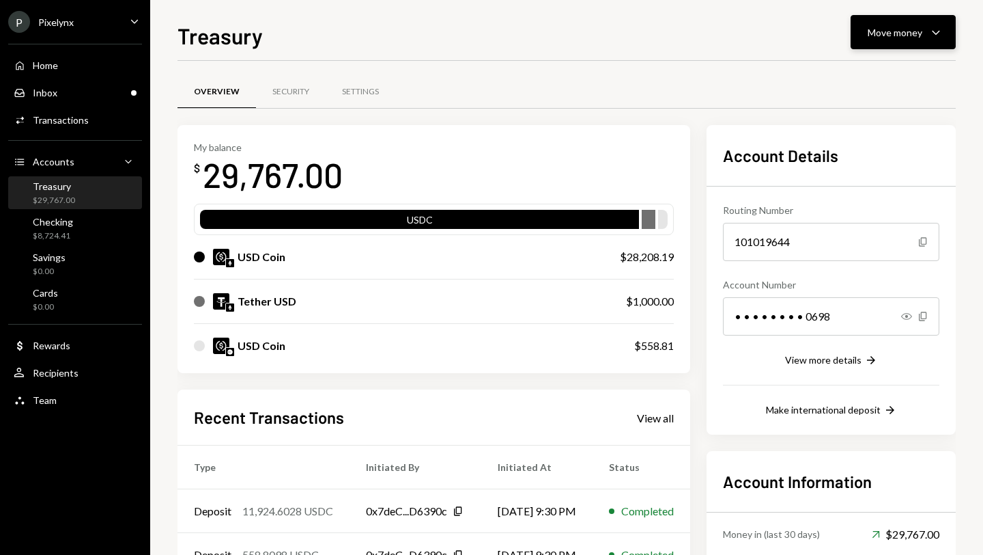
click at [895, 36] on div "Move money" at bounding box center [895, 32] width 55 height 14
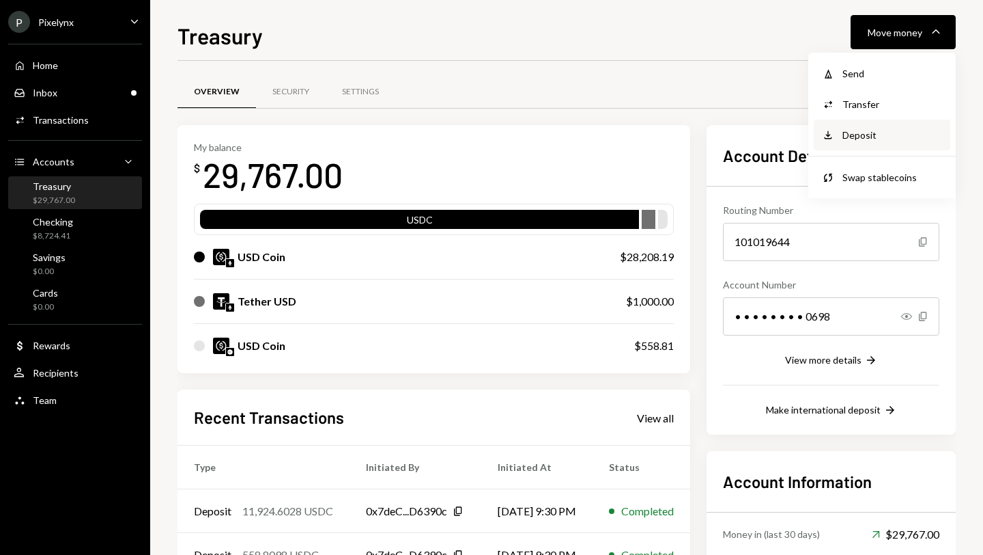
click at [859, 140] on div "Deposit" at bounding box center [893, 135] width 100 height 14
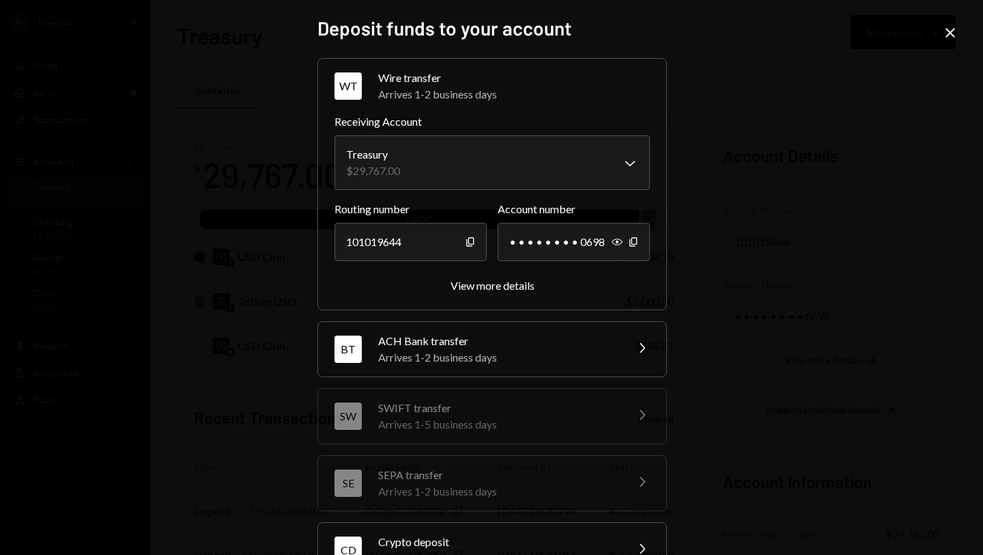
click at [557, 527] on div "CD Crypto deposit Arrives instantly Chevron Right" at bounding box center [492, 549] width 348 height 55
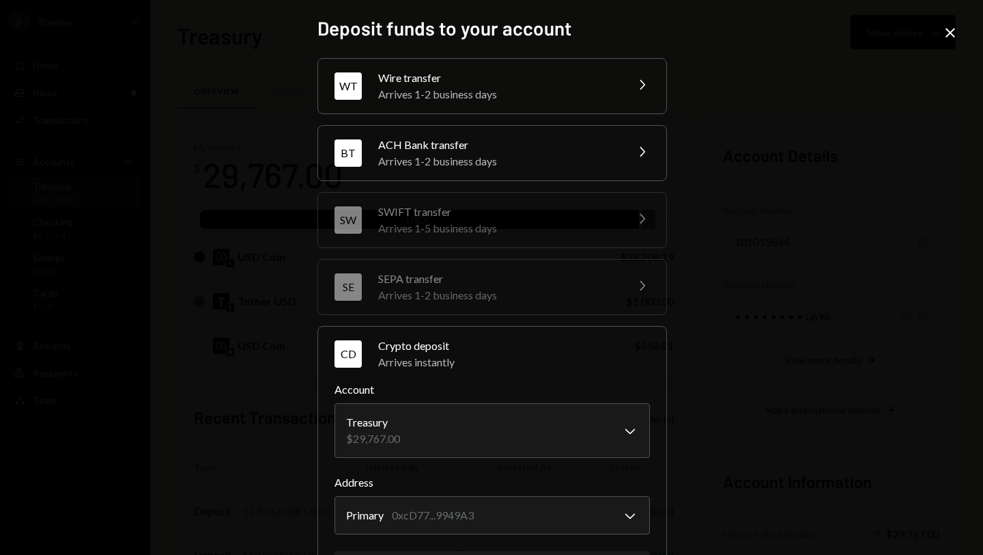
click at [947, 41] on div "Close" at bounding box center [950, 34] width 16 height 18
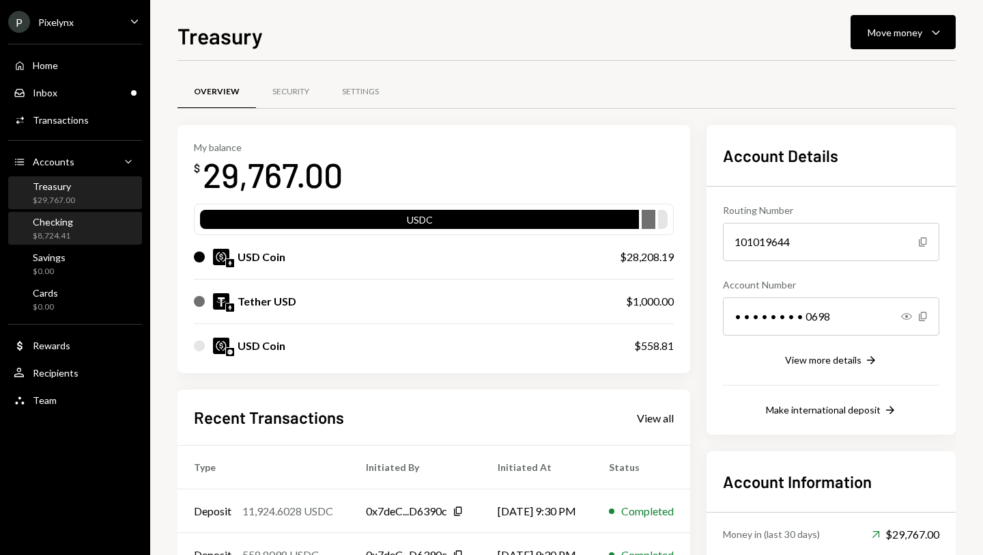
click at [74, 216] on div "Checking $8,724.41" at bounding box center [75, 229] width 123 height 26
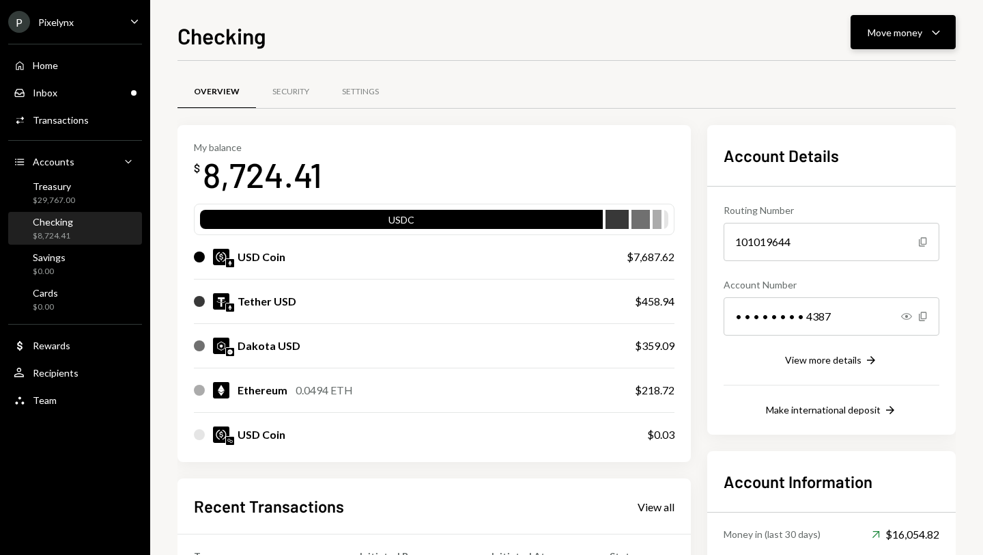
click at [896, 33] on div "Move money" at bounding box center [895, 32] width 55 height 14
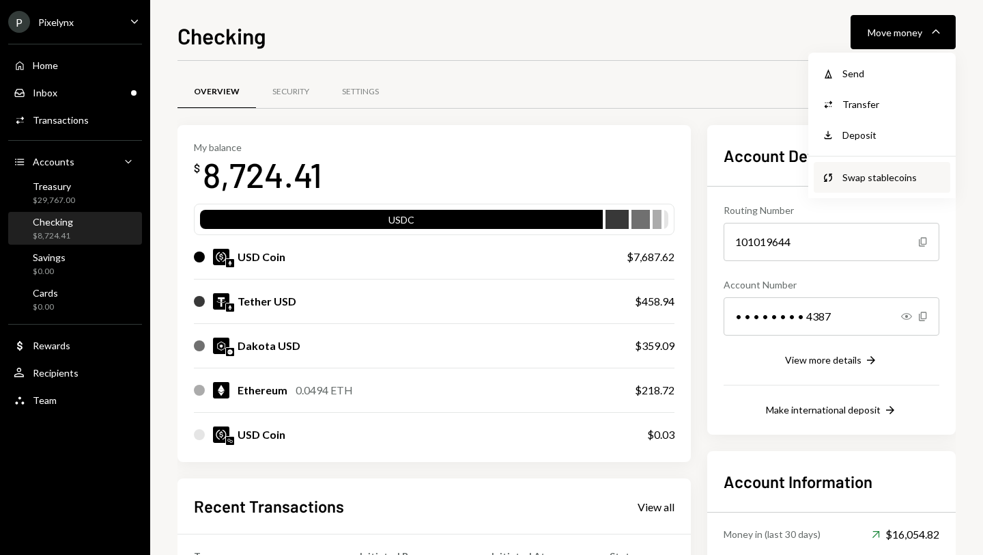
click at [893, 179] on div "Swap stablecoins" at bounding box center [893, 177] width 100 height 14
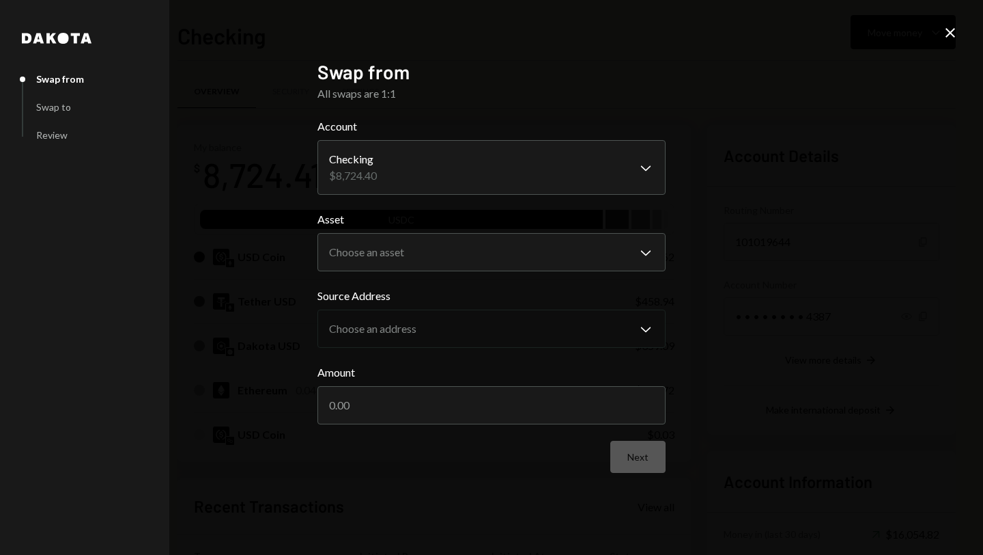
click at [954, 33] on icon "Close" at bounding box center [950, 33] width 16 height 16
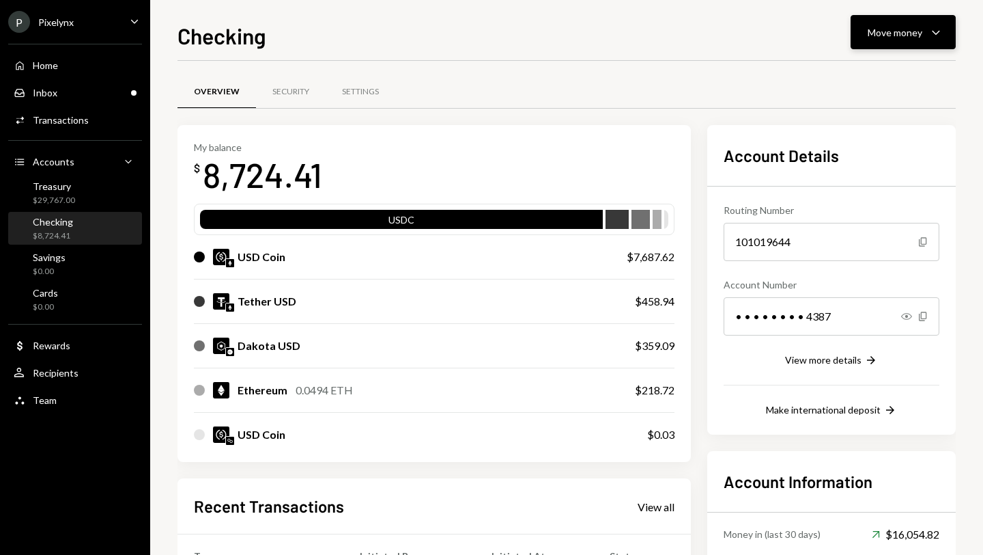
click at [901, 31] on div "Move money" at bounding box center [895, 32] width 55 height 14
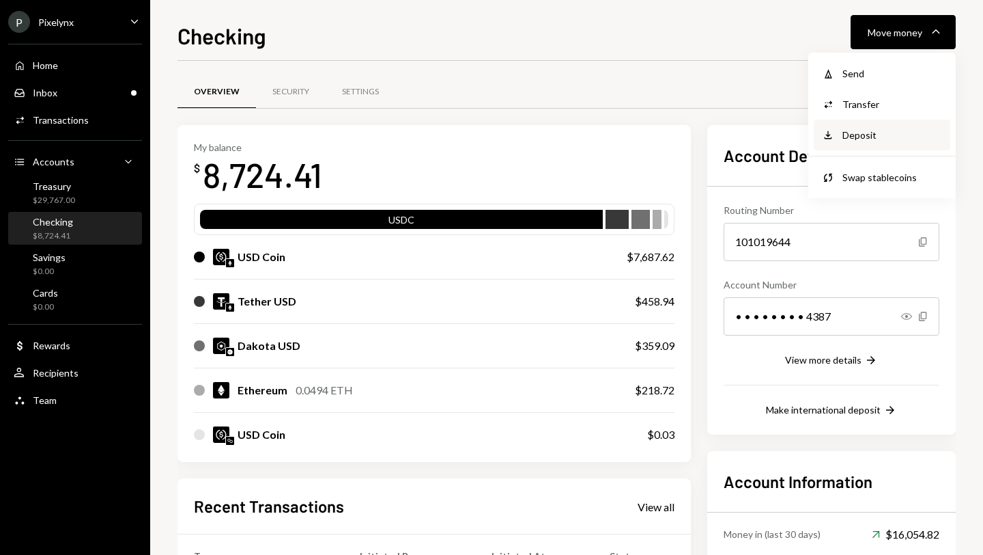
click at [869, 132] on div "Deposit" at bounding box center [893, 135] width 100 height 14
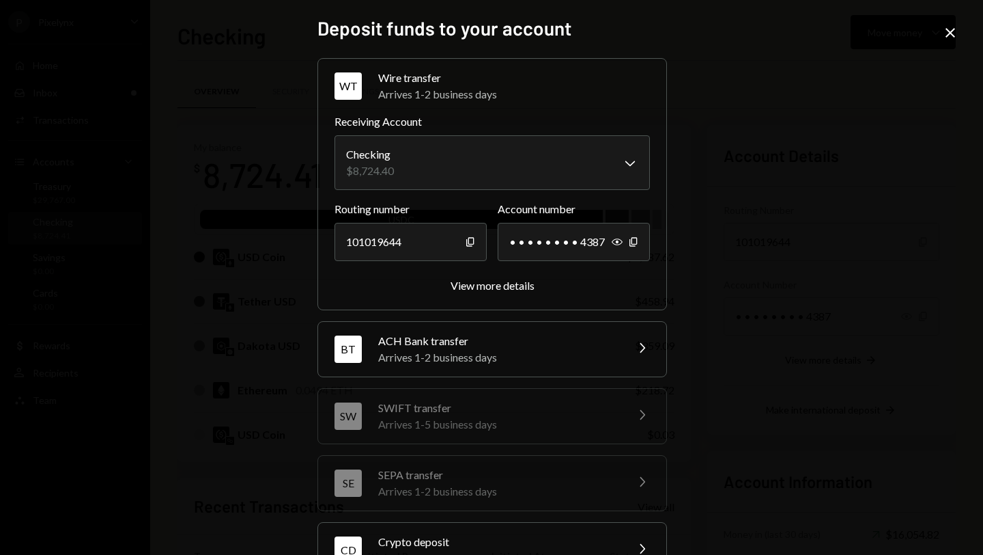
scroll to position [111, 0]
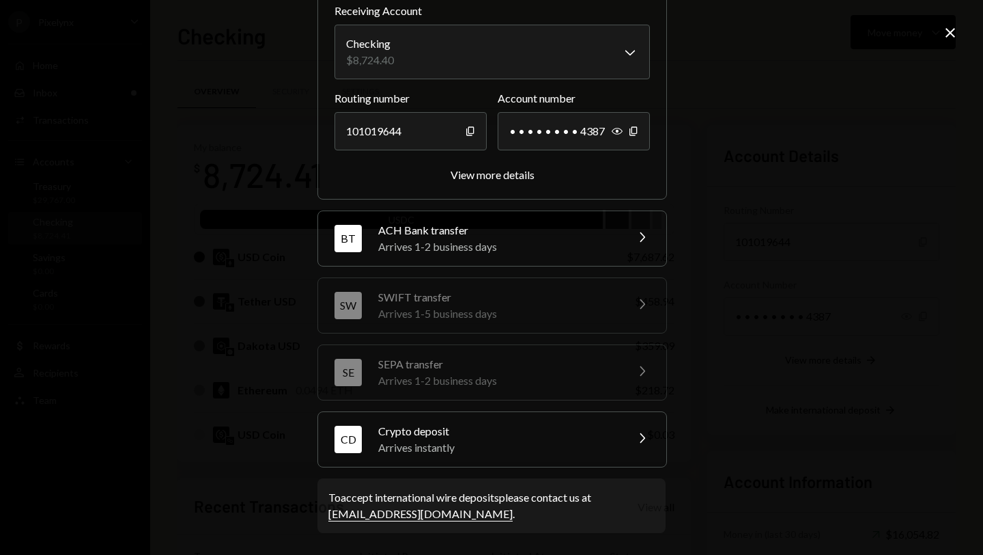
click at [491, 451] on div "Arrives instantly" at bounding box center [497, 447] width 239 height 16
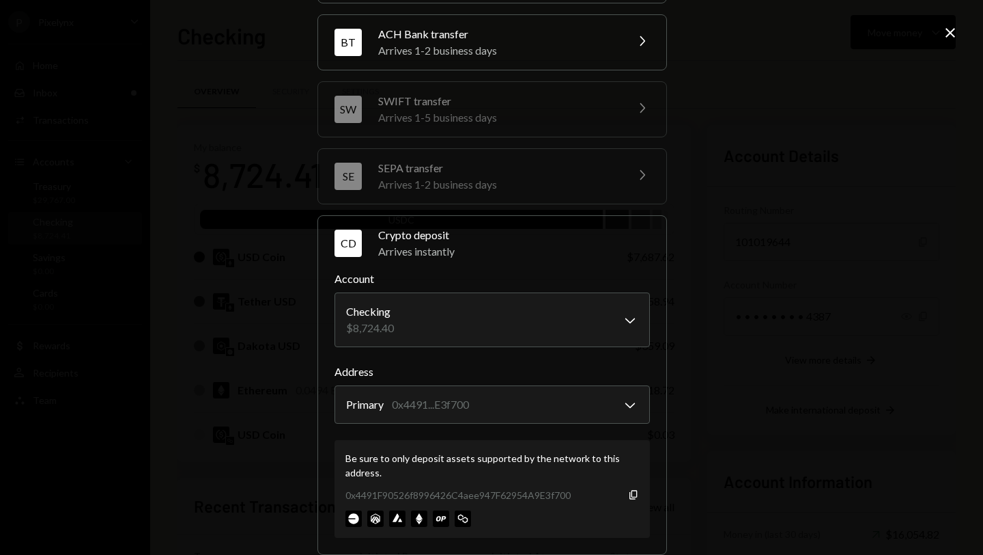
click at [949, 37] on icon "Close" at bounding box center [950, 33] width 16 height 16
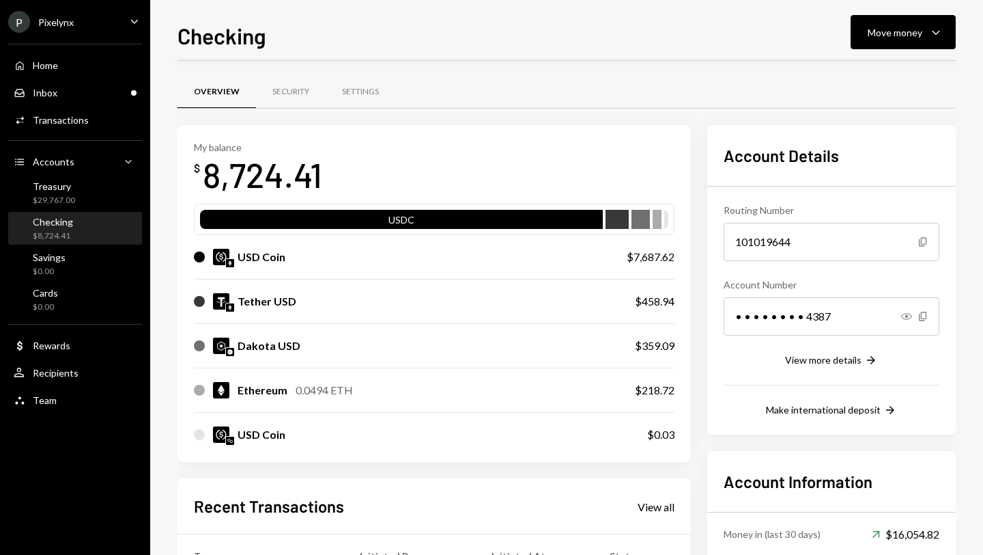
scroll to position [176, 0]
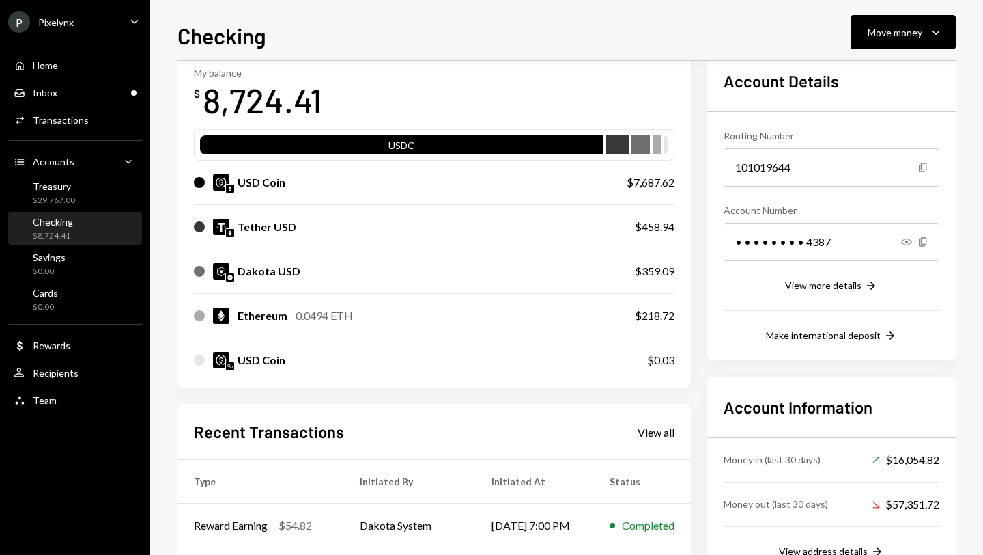
scroll to position [183, 0]
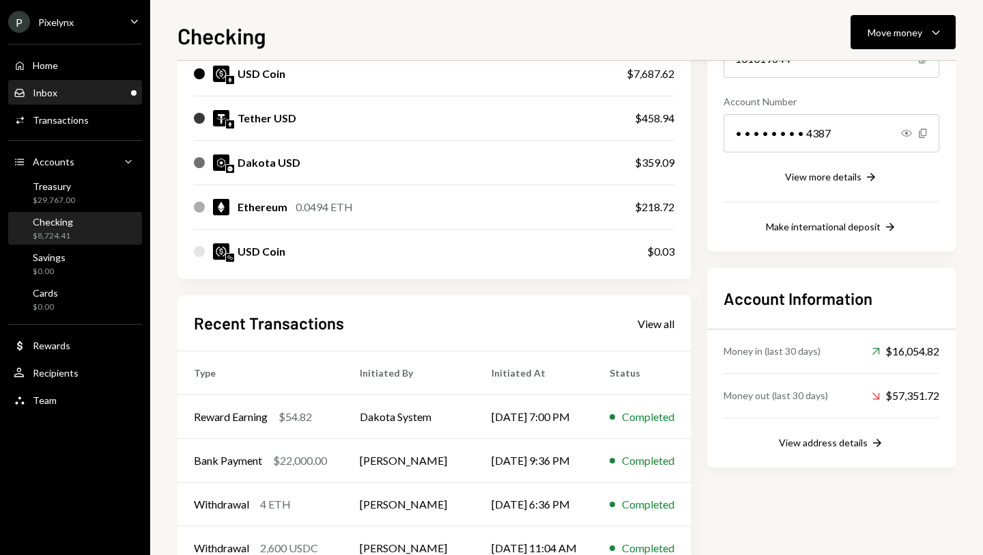
click at [98, 85] on div "Inbox Inbox" at bounding box center [75, 92] width 123 height 23
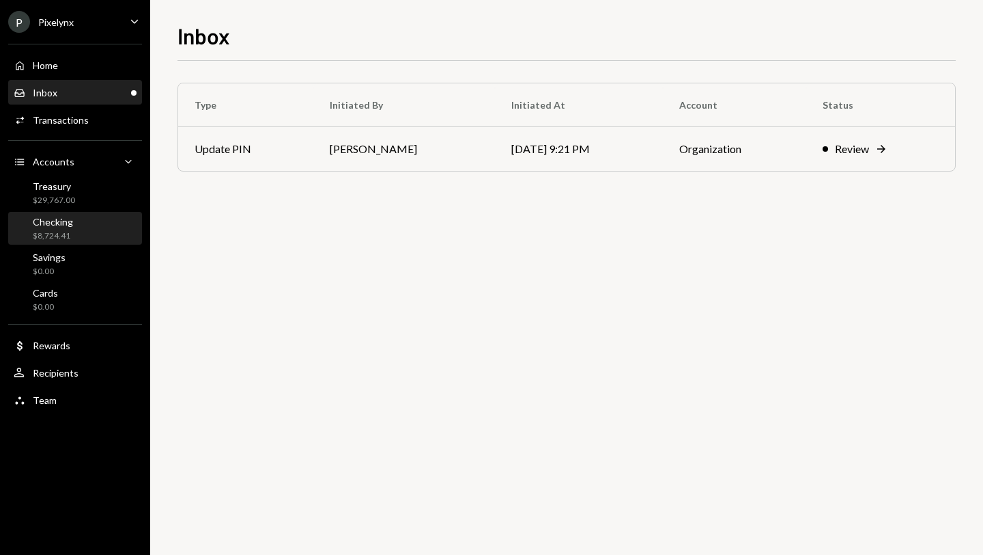
click at [57, 219] on div "Checking" at bounding box center [53, 222] width 40 height 12
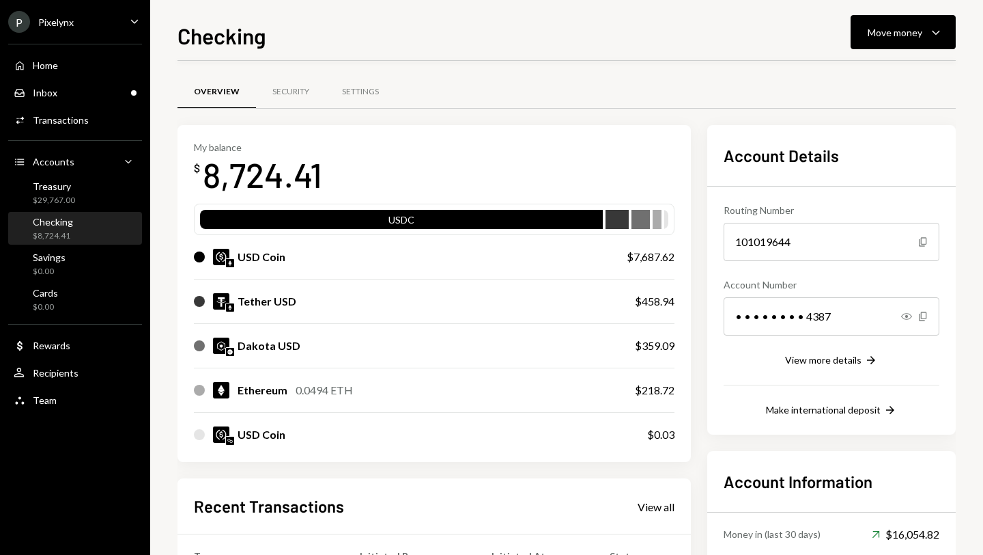
scroll to position [269, 0]
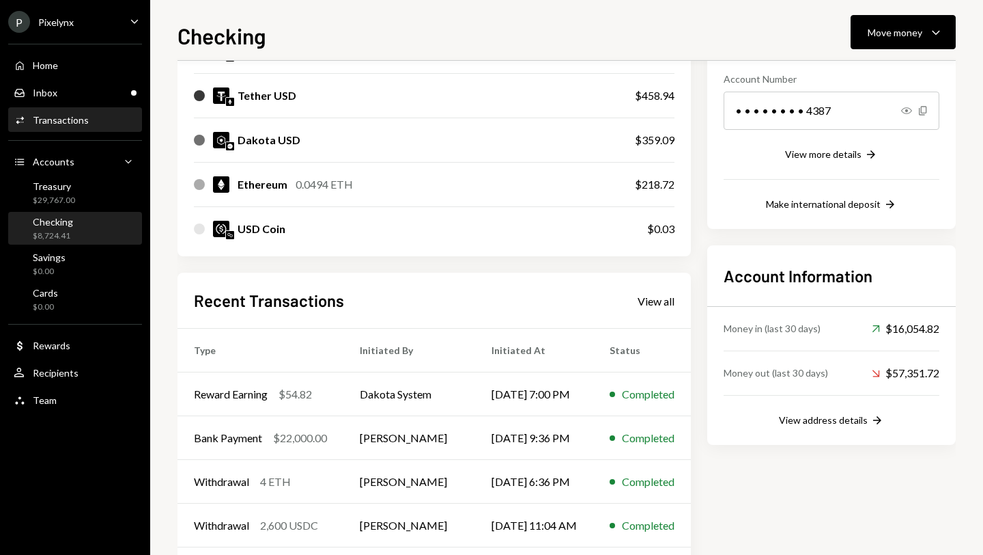
click at [77, 117] on div "Transactions" at bounding box center [61, 120] width 56 height 12
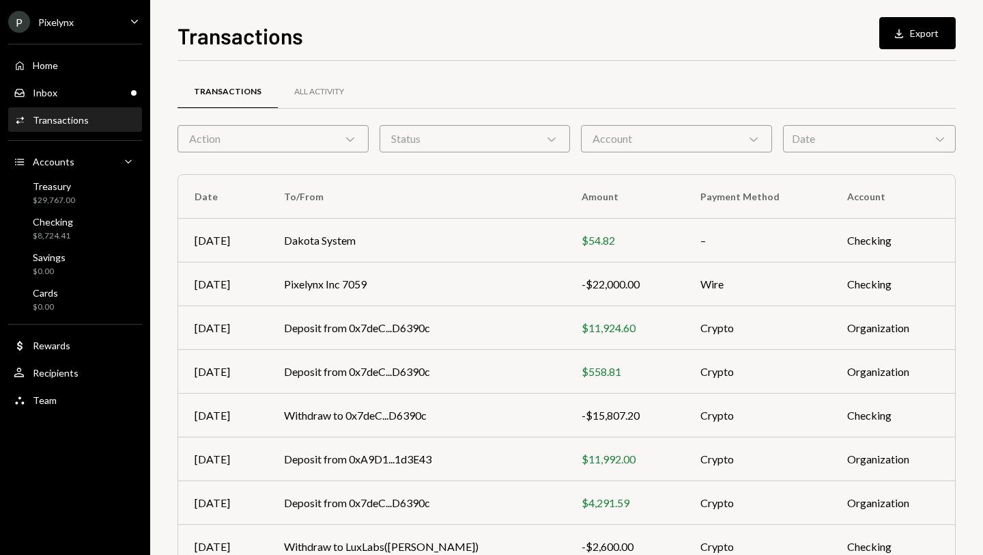
click at [310, 129] on div "Action Chevron Down" at bounding box center [273, 138] width 191 height 27
click at [417, 98] on div "Transactions All Activity" at bounding box center [567, 91] width 779 height 35
